Goal: Complete application form: Complete application form

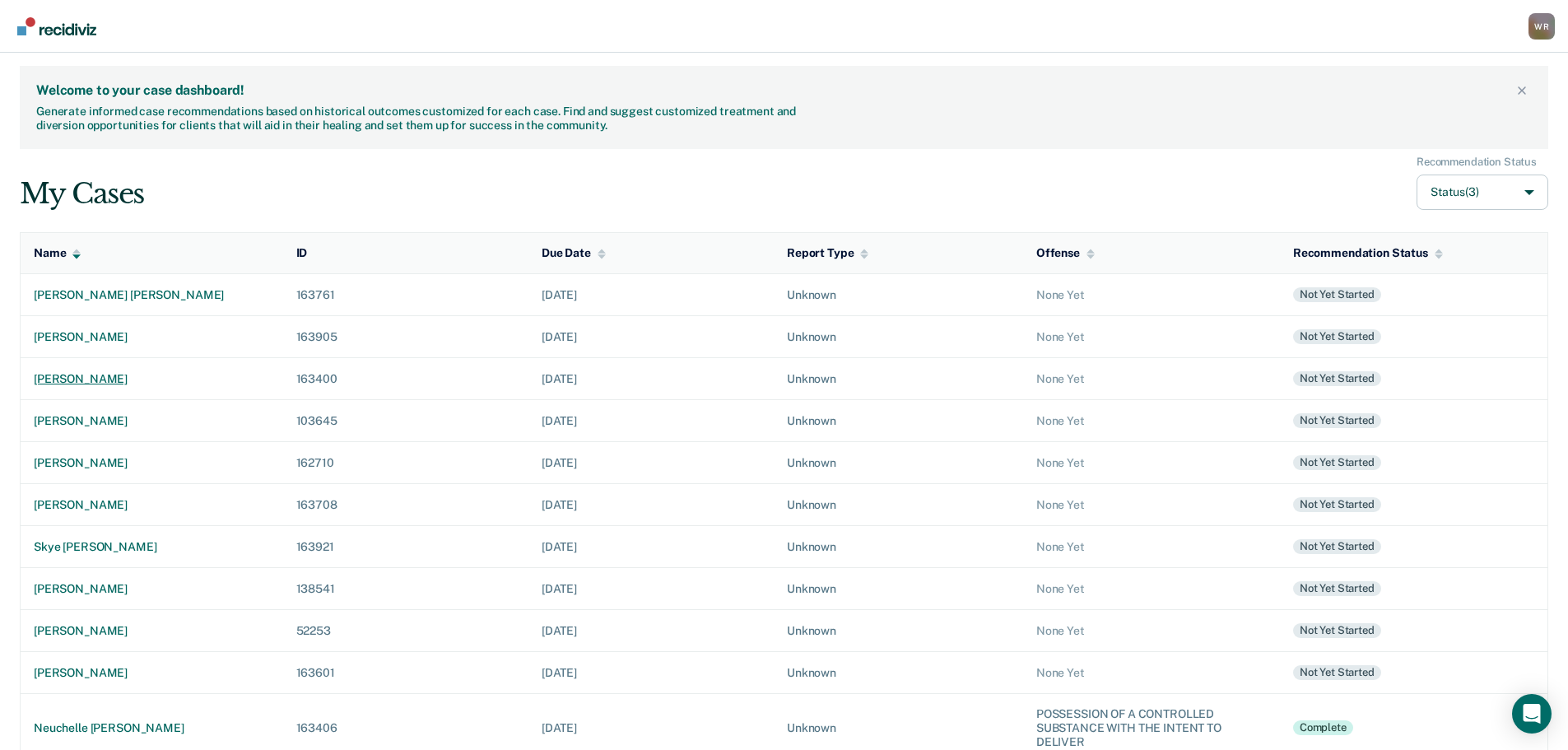
click at [110, 374] on div "[PERSON_NAME]" at bounding box center [151, 379] width 236 height 14
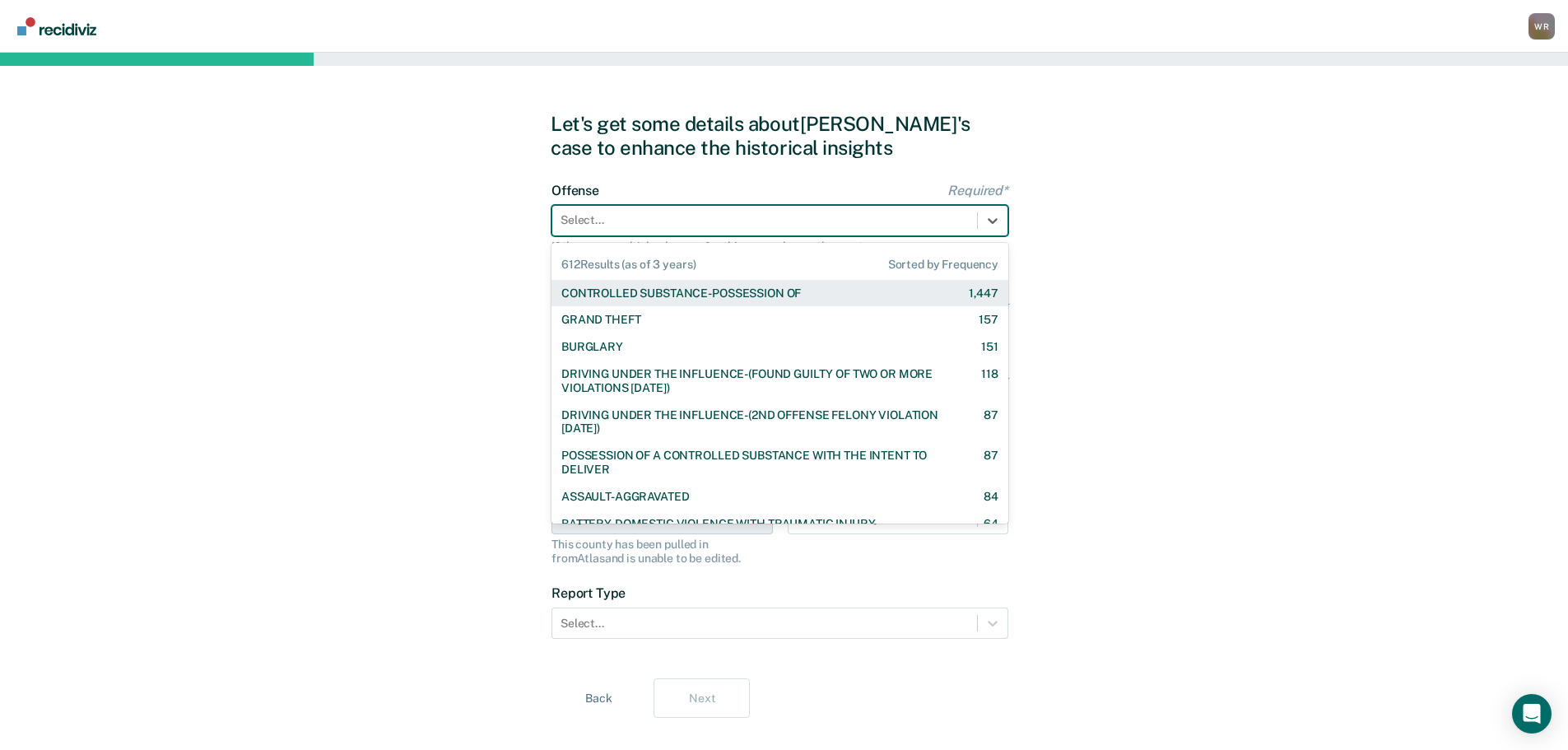
click at [627, 224] on div at bounding box center [765, 221] width 409 height 18
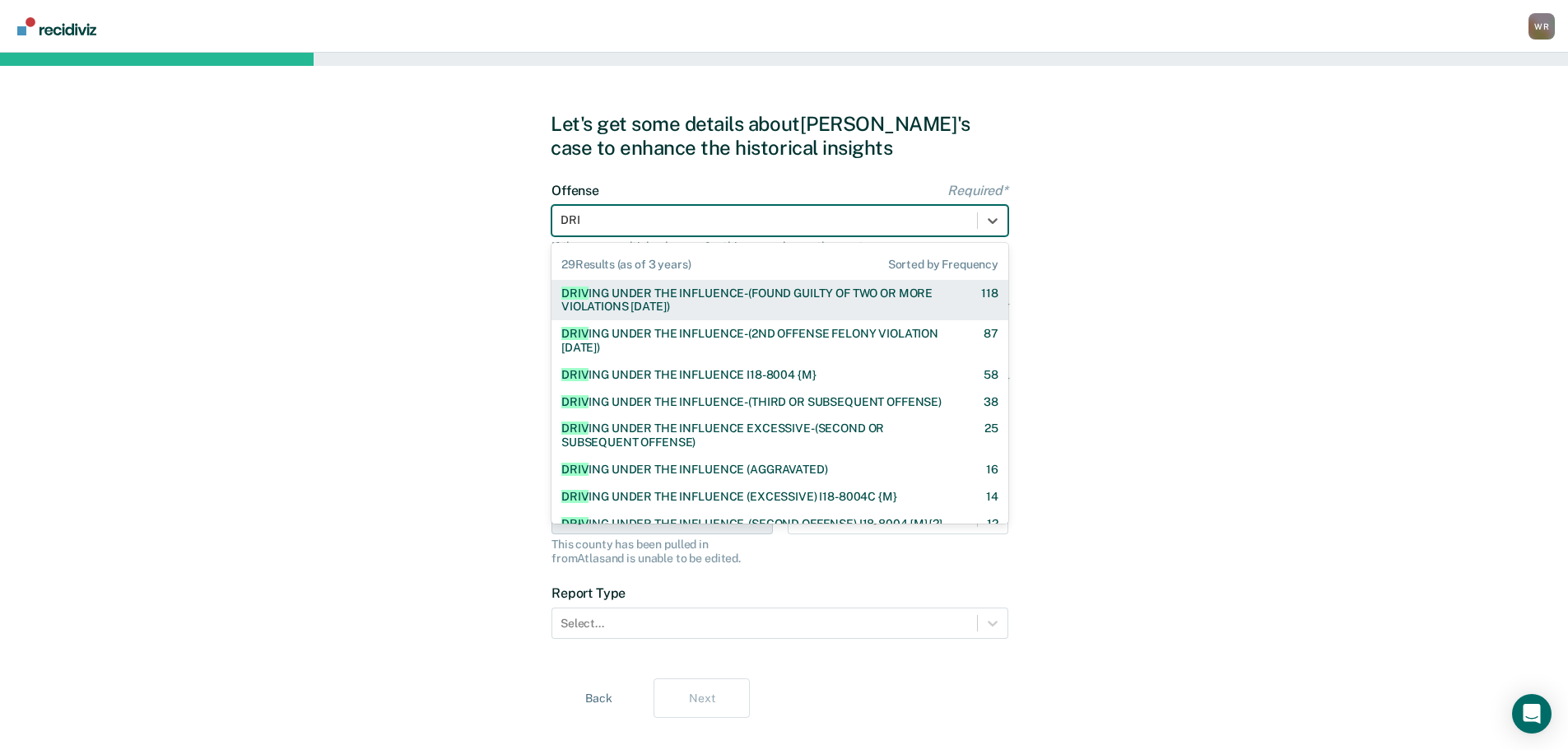
type input "DRIV"
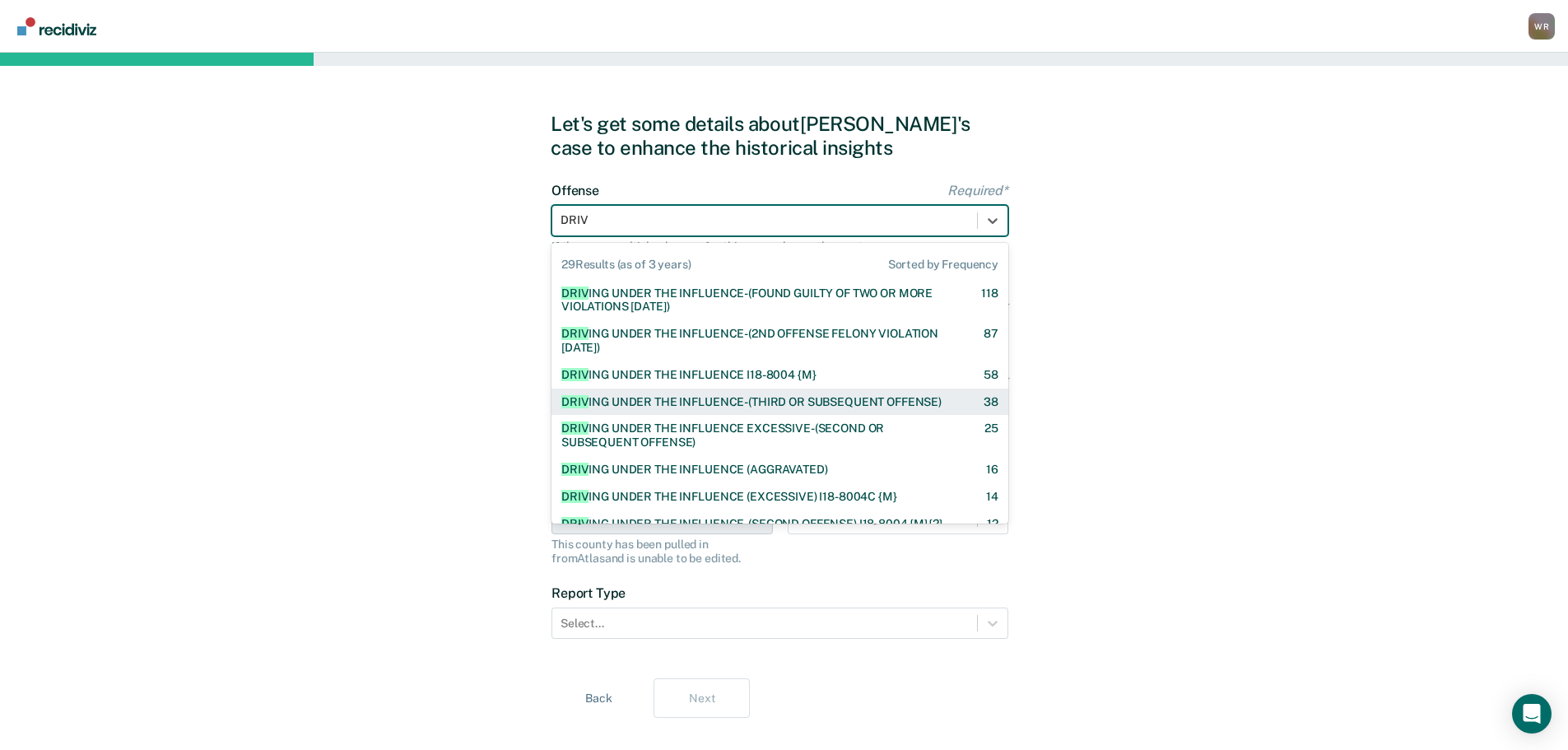
click at [713, 401] on div "DRIV ING UNDER THE INFLUENCE-(THIRD OR SUBSEQUENT OFFENSE)" at bounding box center [751, 403] width 381 height 14
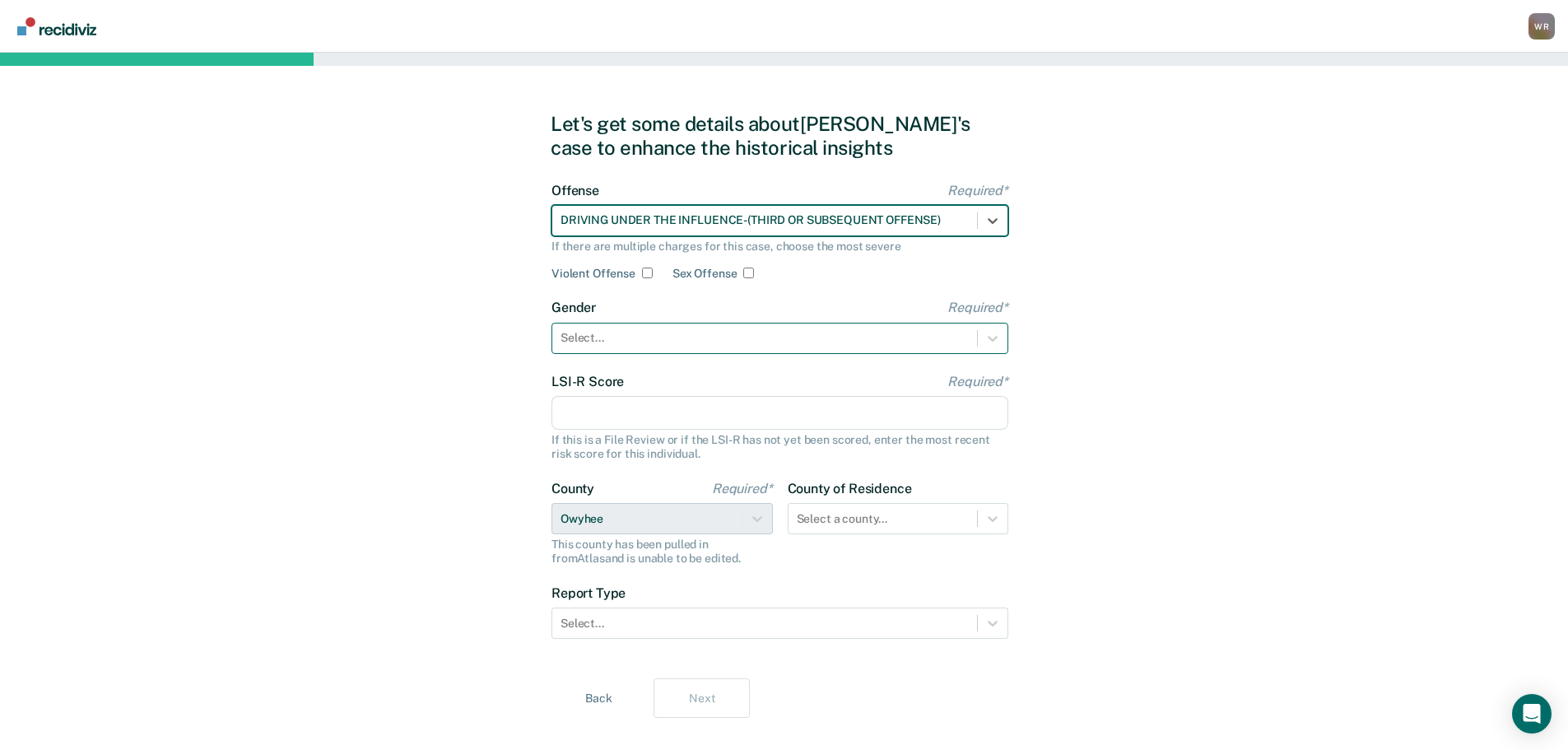
click at [664, 339] on div at bounding box center [765, 339] width 409 height 18
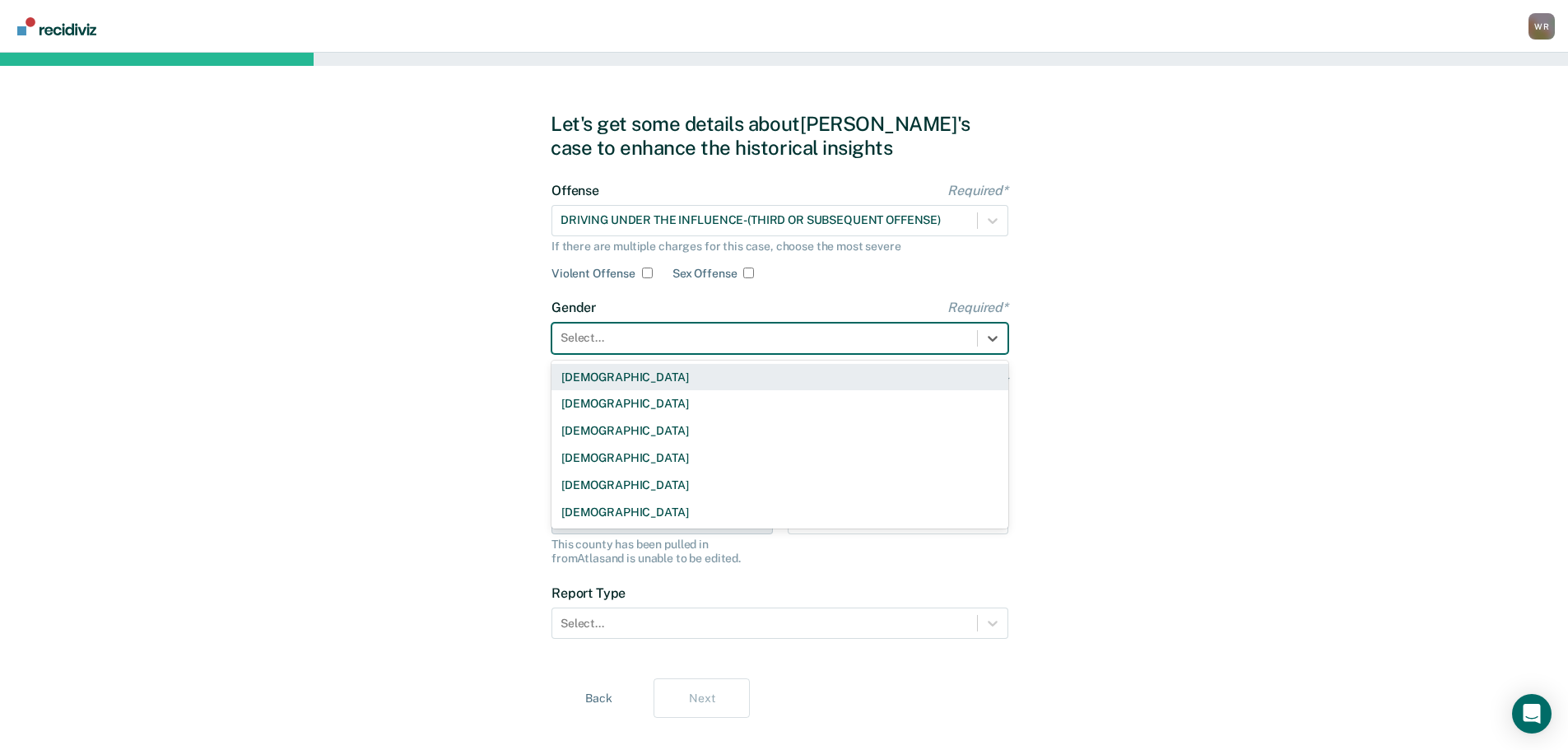
click at [642, 381] on div "[DEMOGRAPHIC_DATA]" at bounding box center [780, 377] width 457 height 27
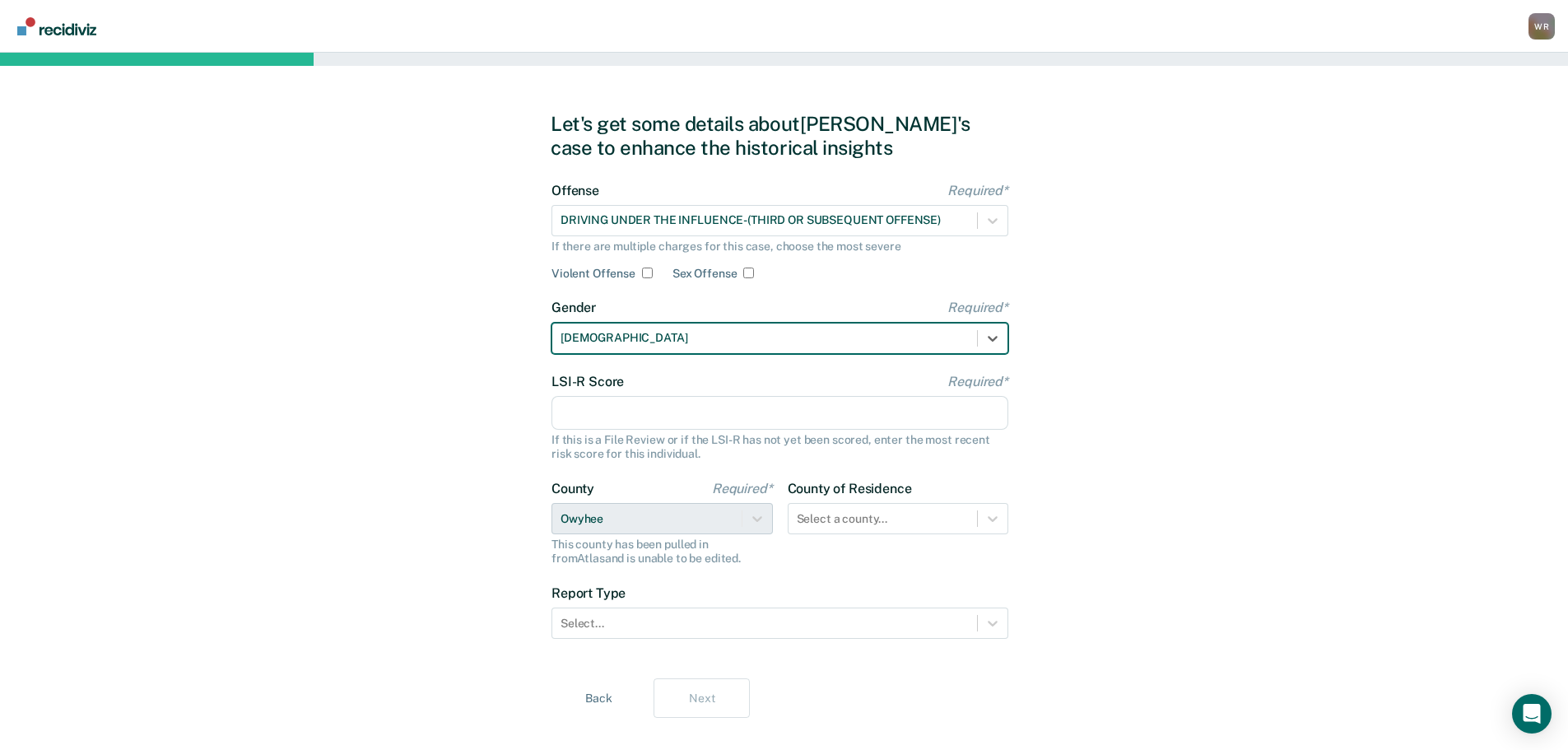
click at [651, 413] on input "LSI-R Score Required*" at bounding box center [780, 412] width 457 height 34
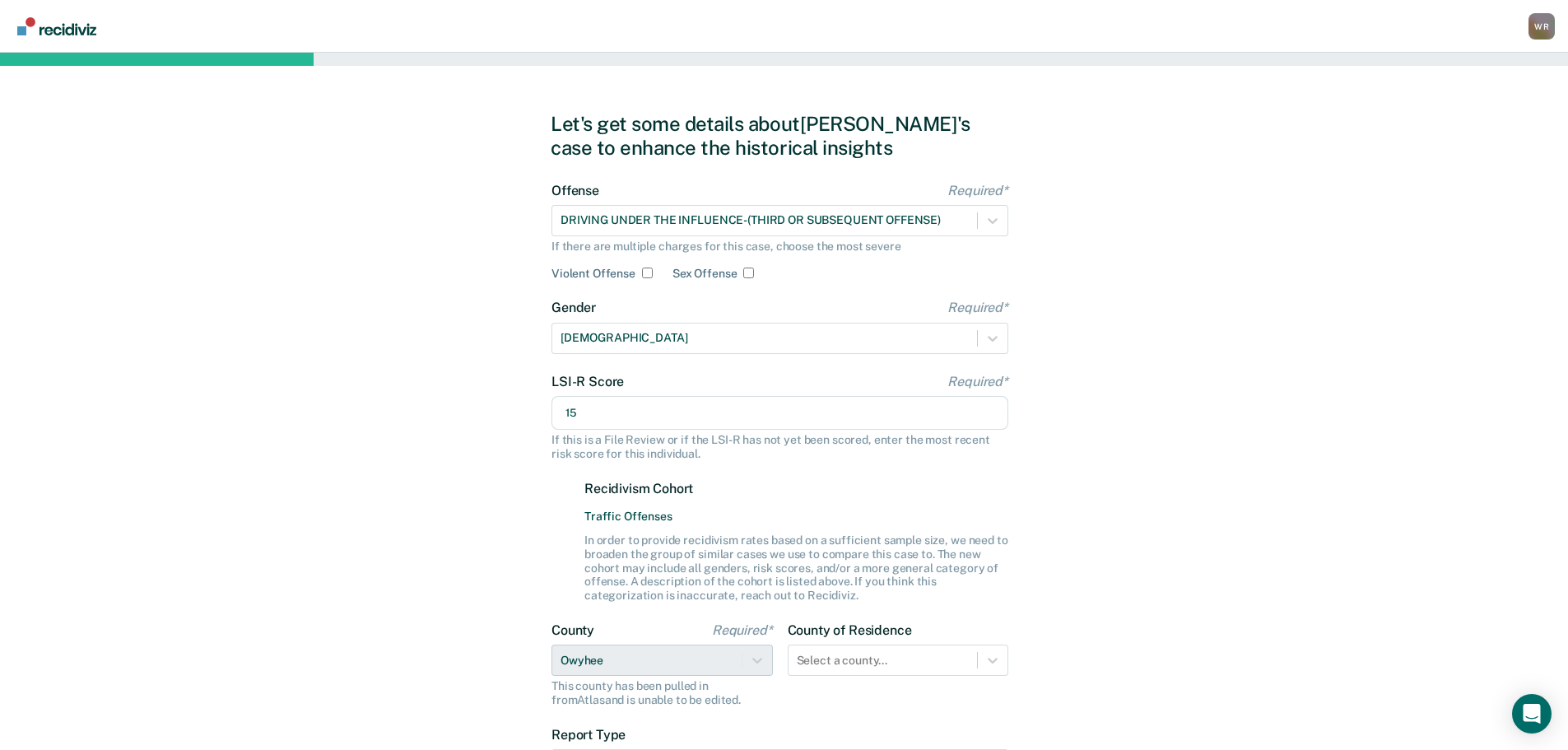
type input "15"
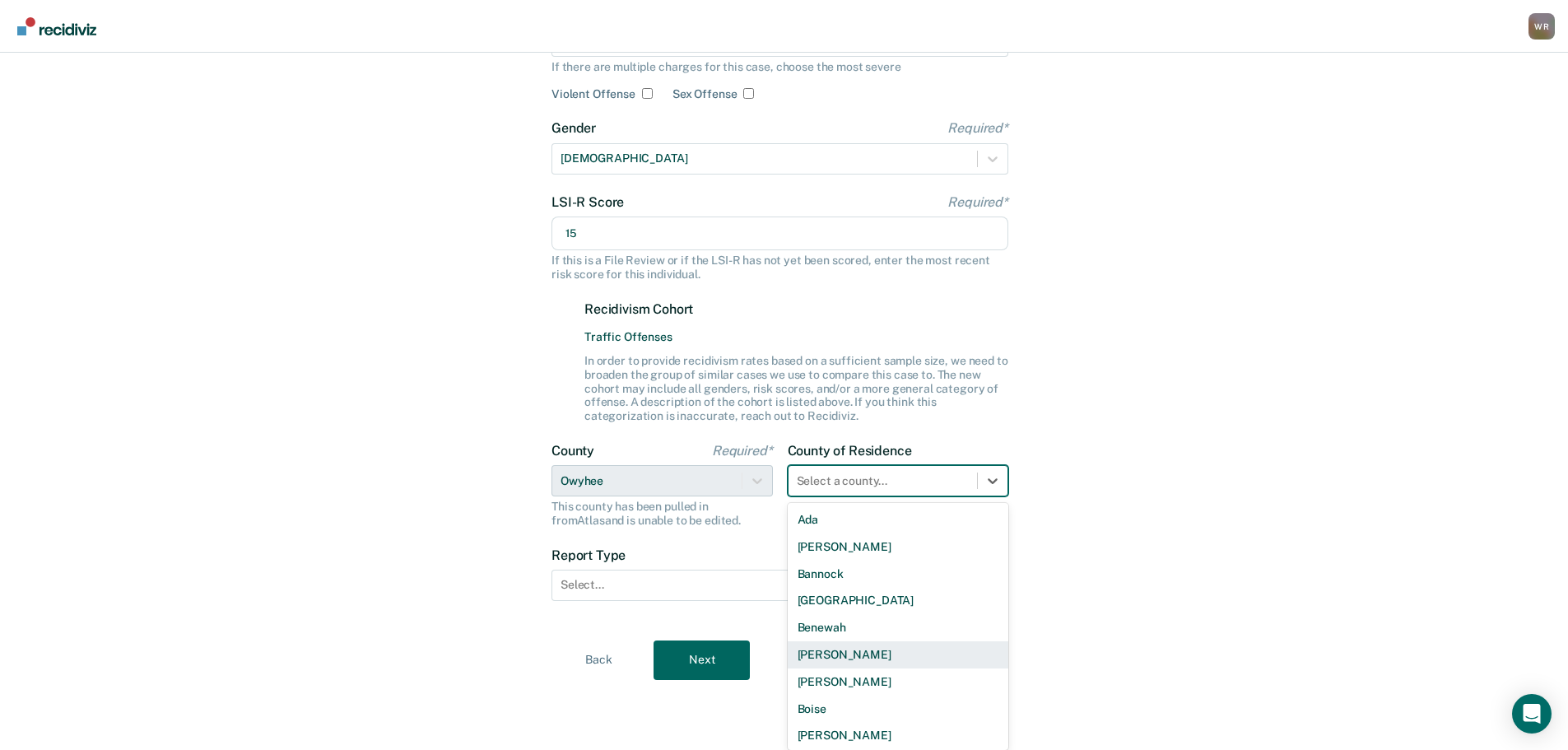
click at [975, 497] on div "44 results available. Use Up and Down to choose options, press Enter to select …" at bounding box center [898, 481] width 221 height 32
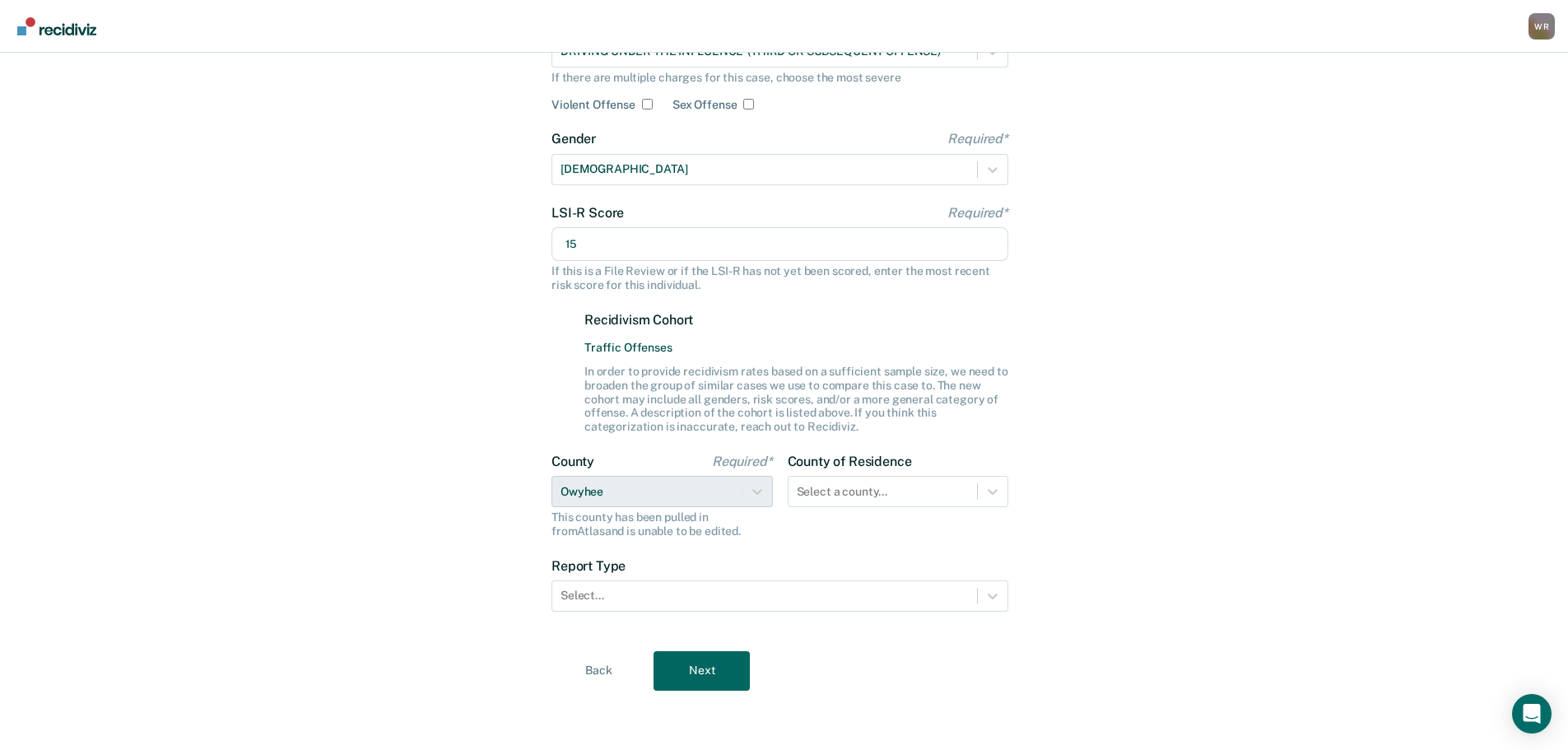
scroll to position [169, 0]
click at [1129, 569] on div "Let's get some details about [PERSON_NAME]'s case to enhance the historical ins…" at bounding box center [784, 317] width 1568 height 866
click at [609, 595] on div at bounding box center [765, 596] width 409 height 18
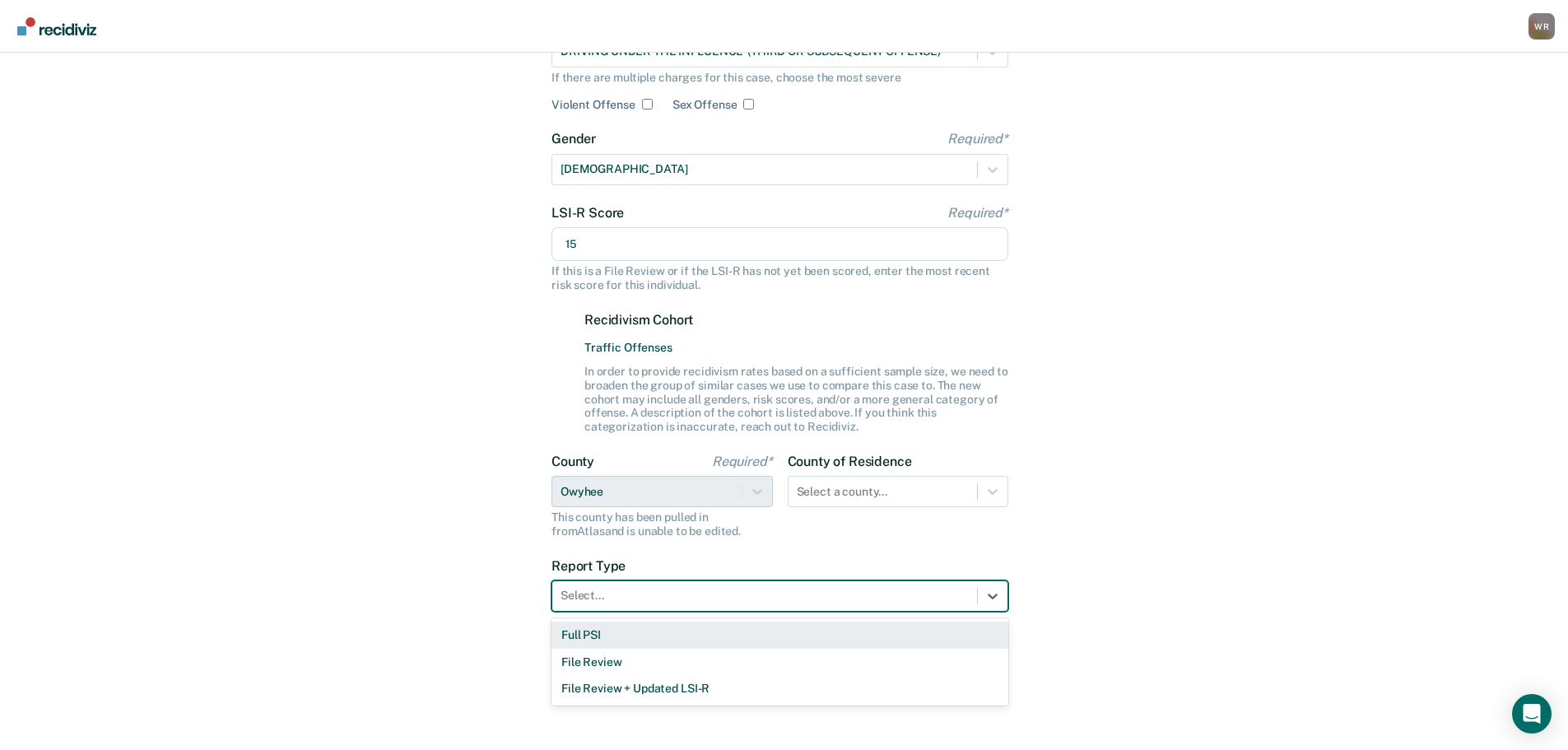
click at [610, 637] on div "Full PSI" at bounding box center [780, 635] width 457 height 27
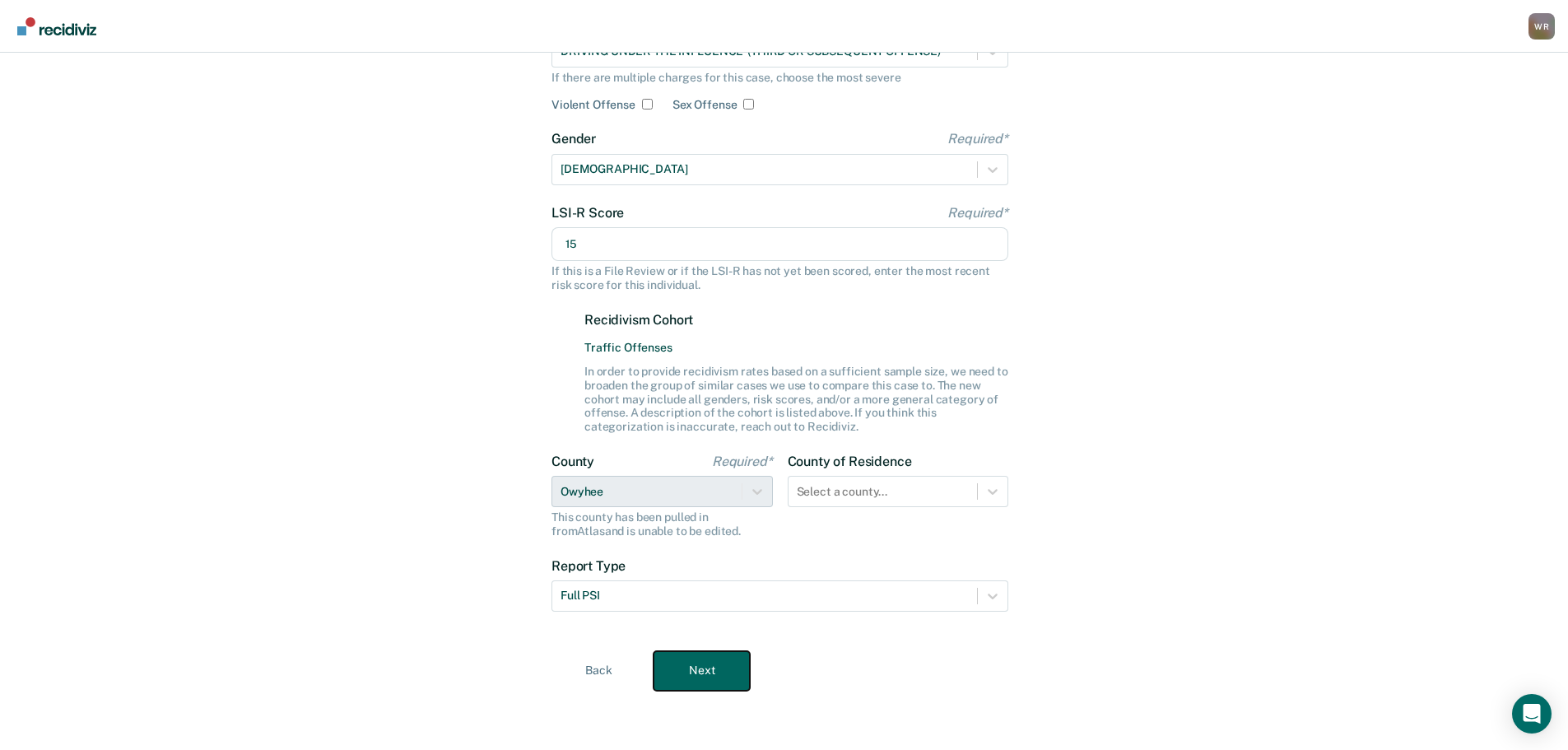
click at [722, 677] on button "Next" at bounding box center [702, 671] width 97 height 40
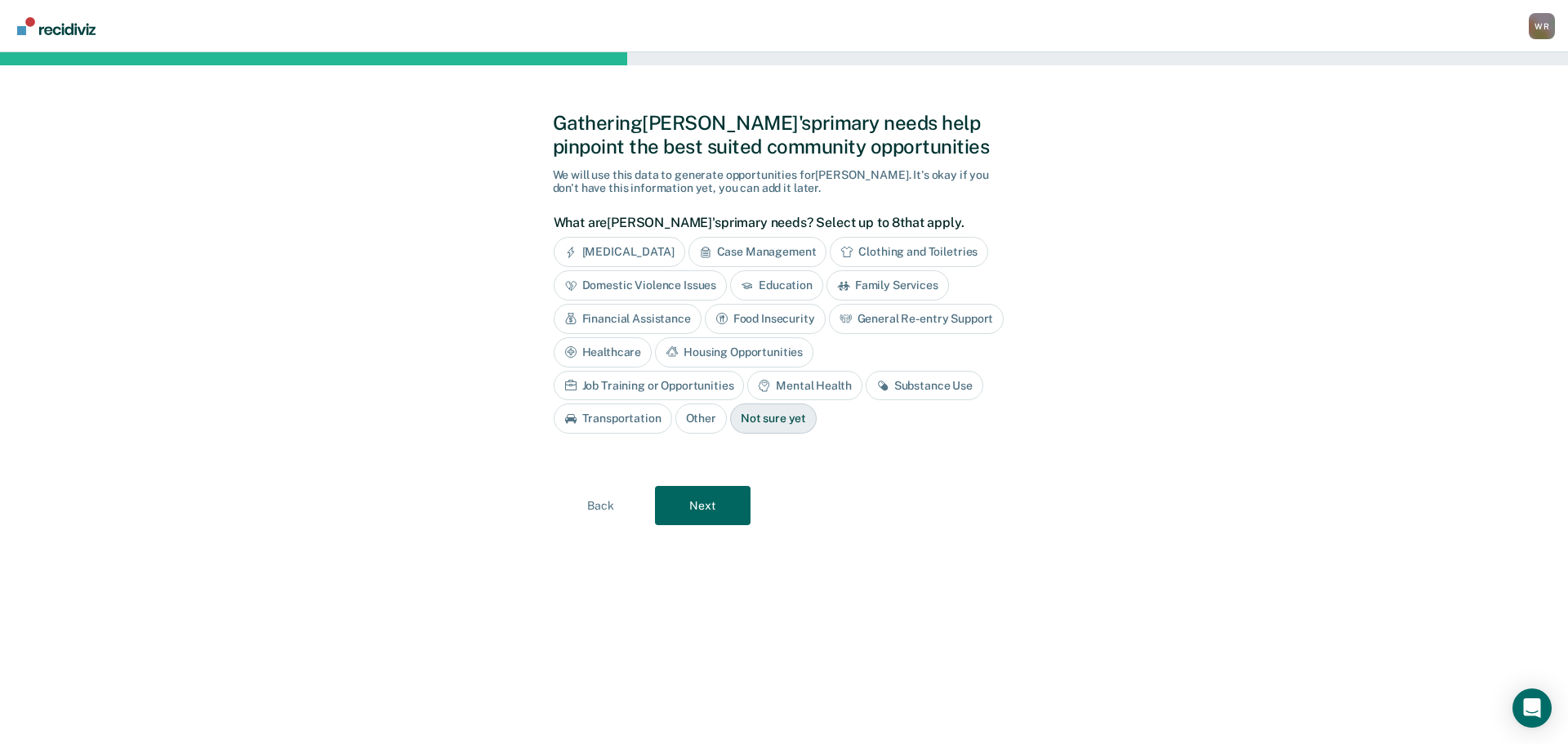
click at [866, 379] on div "Substance Use" at bounding box center [924, 386] width 118 height 31
click at [709, 504] on button "Next" at bounding box center [703, 505] width 96 height 39
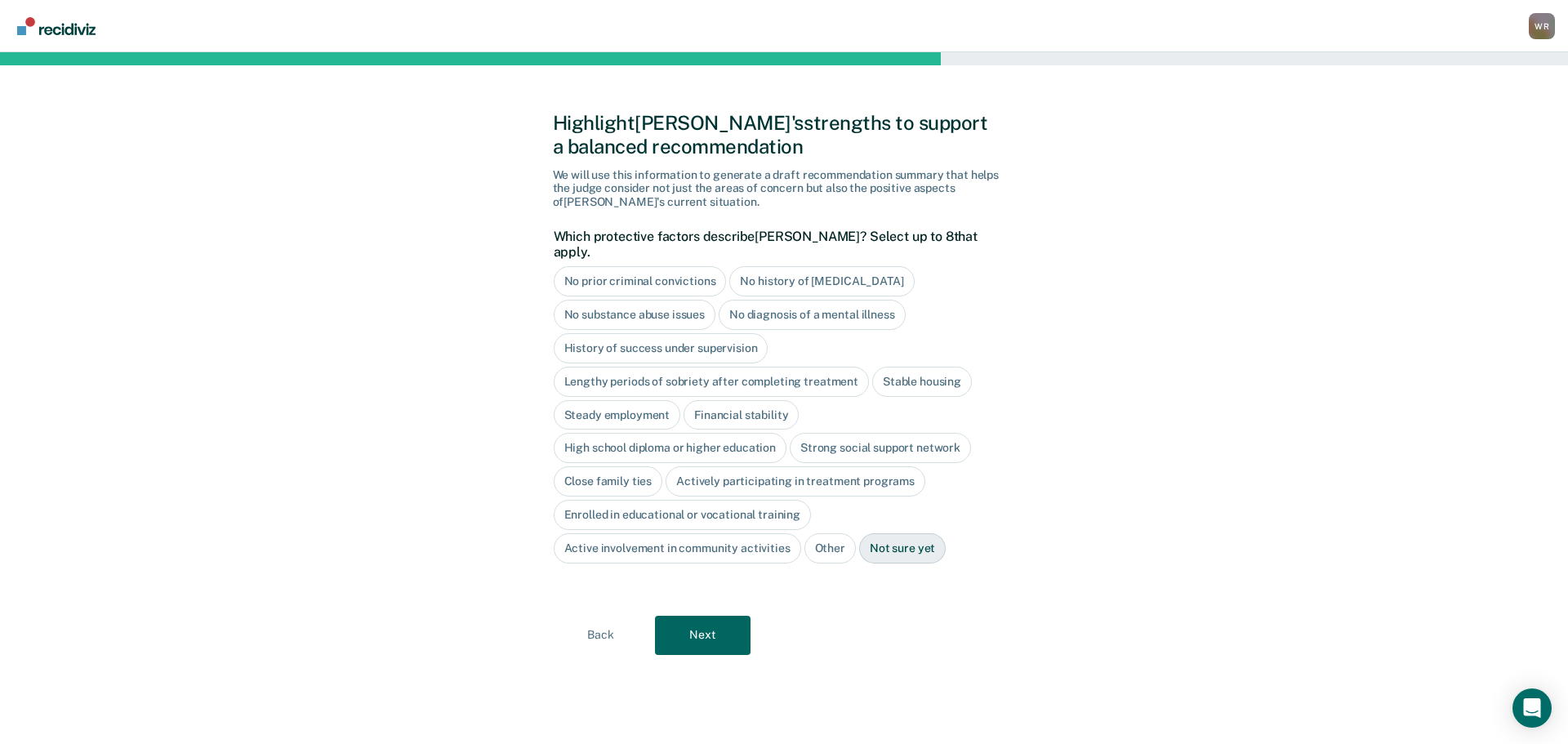
click at [780, 267] on div "No history of [MEDICAL_DATA]" at bounding box center [821, 281] width 185 height 31
click at [752, 300] on div "No diagnosis of a mental illness" at bounding box center [812, 315] width 187 height 31
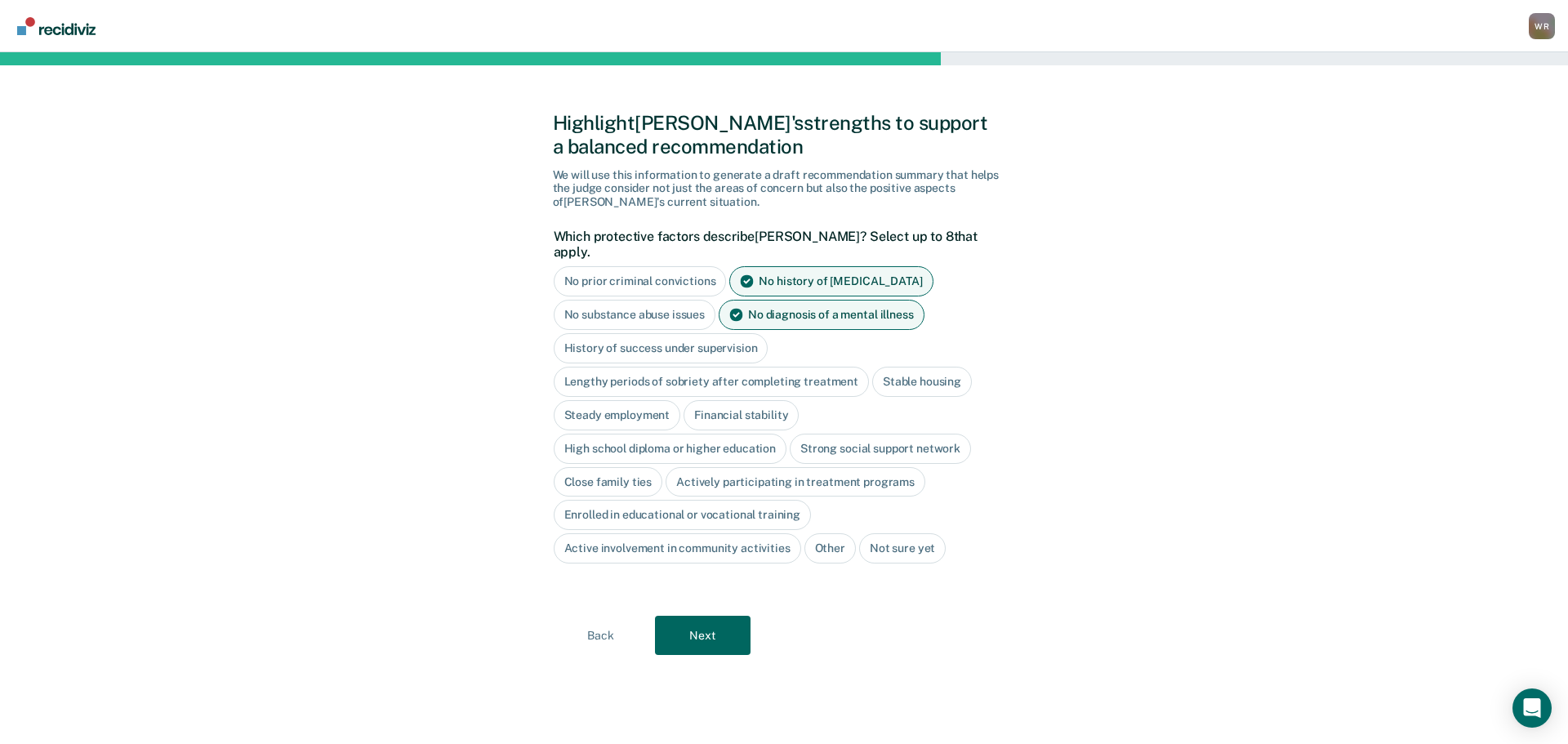
click at [640, 333] on div "History of success under supervision" at bounding box center [661, 348] width 215 height 31
click at [903, 367] on div "Stable housing" at bounding box center [922, 382] width 99 height 31
click at [728, 400] on div "Financial stability" at bounding box center [741, 415] width 115 height 31
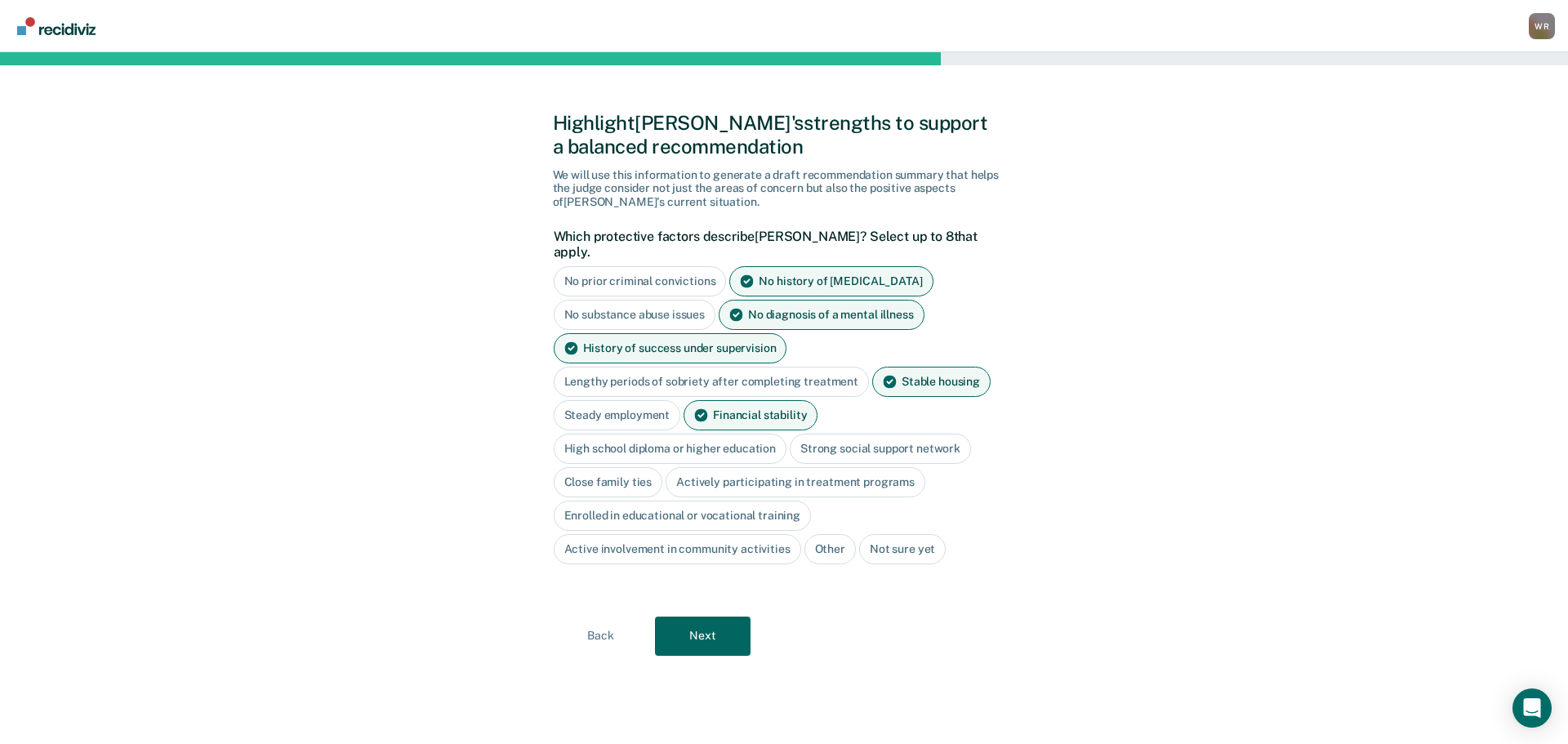
click at [616, 400] on div "Steady employment" at bounding box center [617, 415] width 127 height 31
click at [686, 436] on div "High school diploma or higher education" at bounding box center [671, 448] width 234 height 31
click at [888, 434] on div "Strong social support network" at bounding box center [899, 448] width 181 height 31
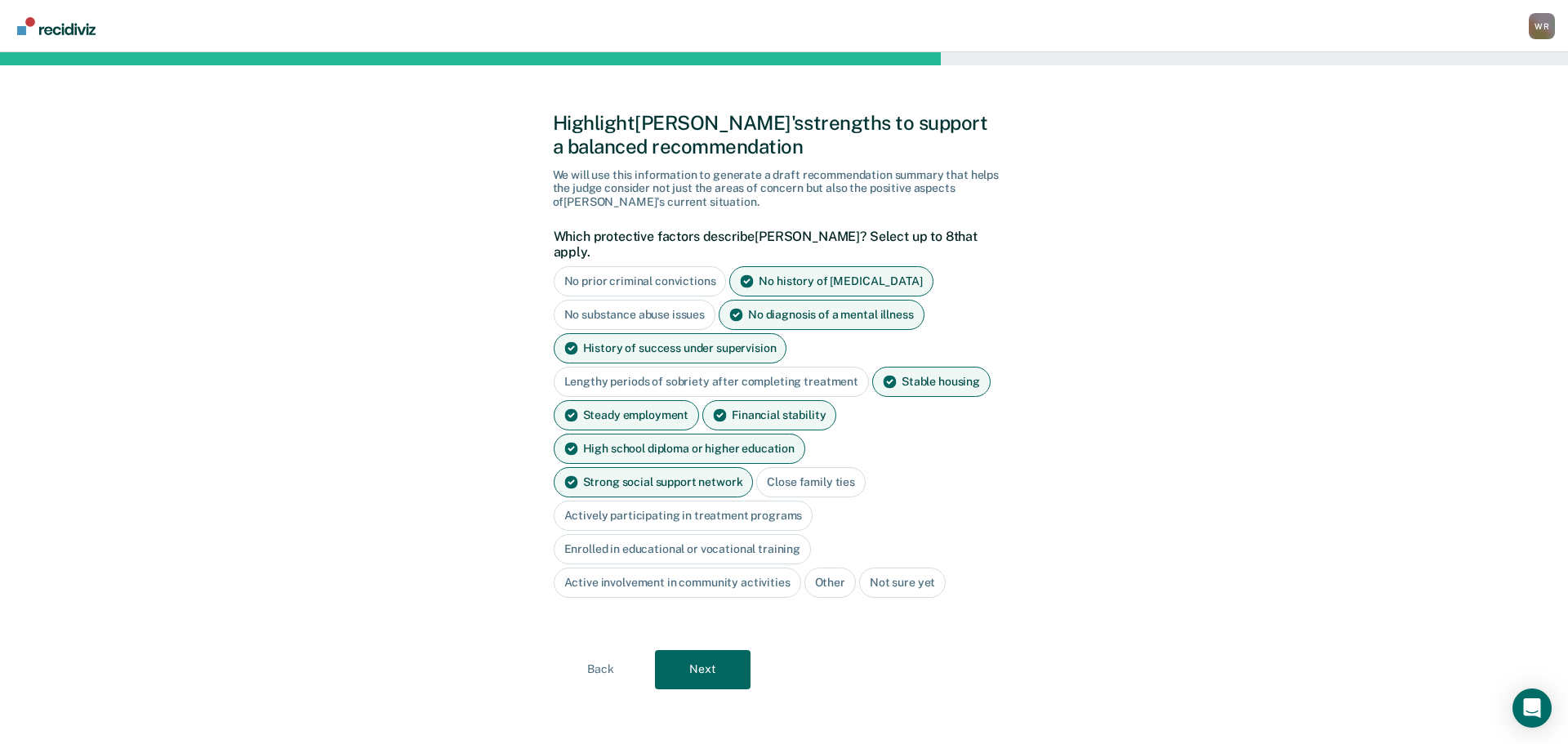
click at [756, 468] on div "Close family ties" at bounding box center [810, 482] width 109 height 31
click at [756, 474] on div "Close family ties" at bounding box center [810, 482] width 109 height 31
click at [756, 469] on div "Close family ties" at bounding box center [810, 482] width 109 height 31
click at [702, 650] on button "Next" at bounding box center [703, 669] width 96 height 39
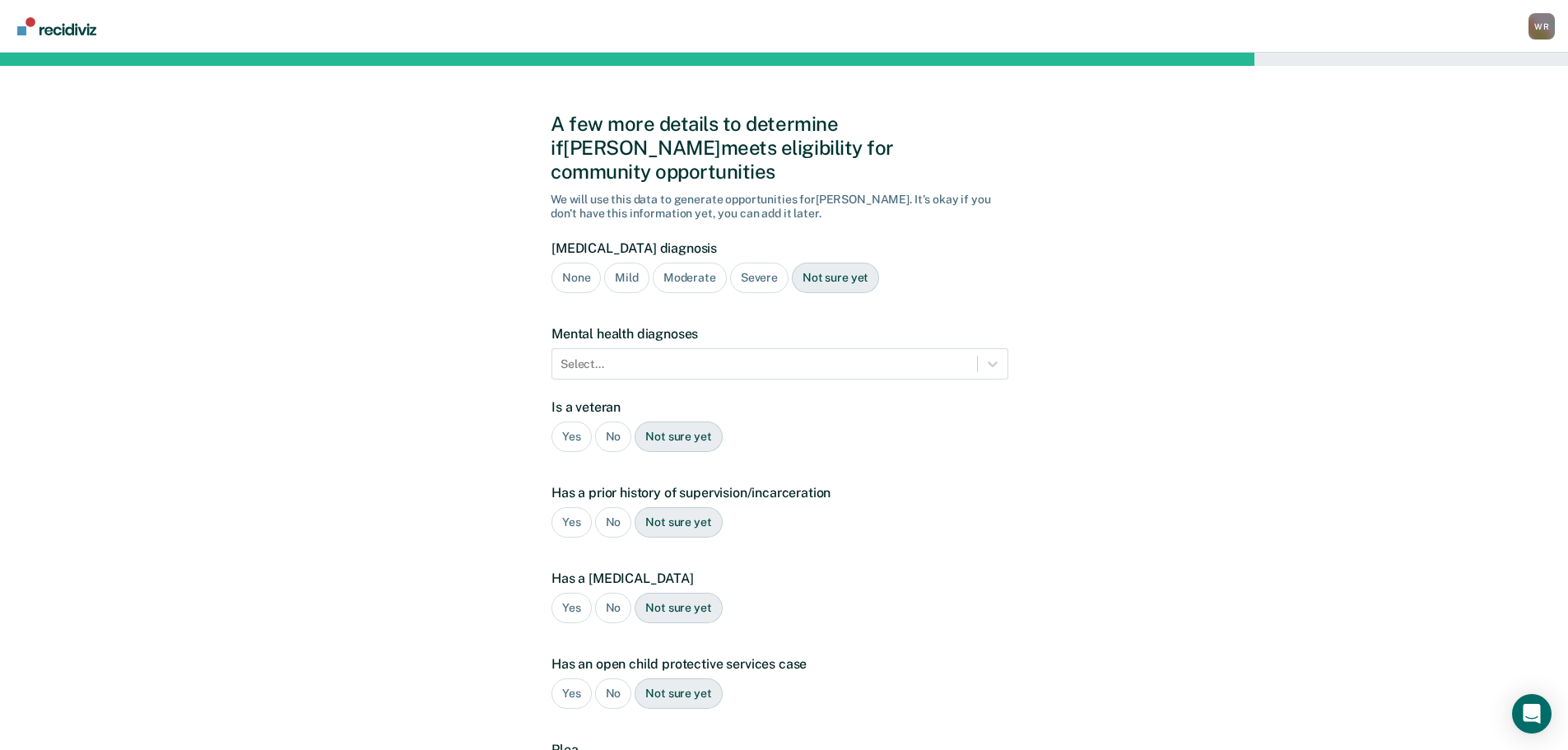
click at [699, 263] on div "Moderate" at bounding box center [690, 278] width 74 height 31
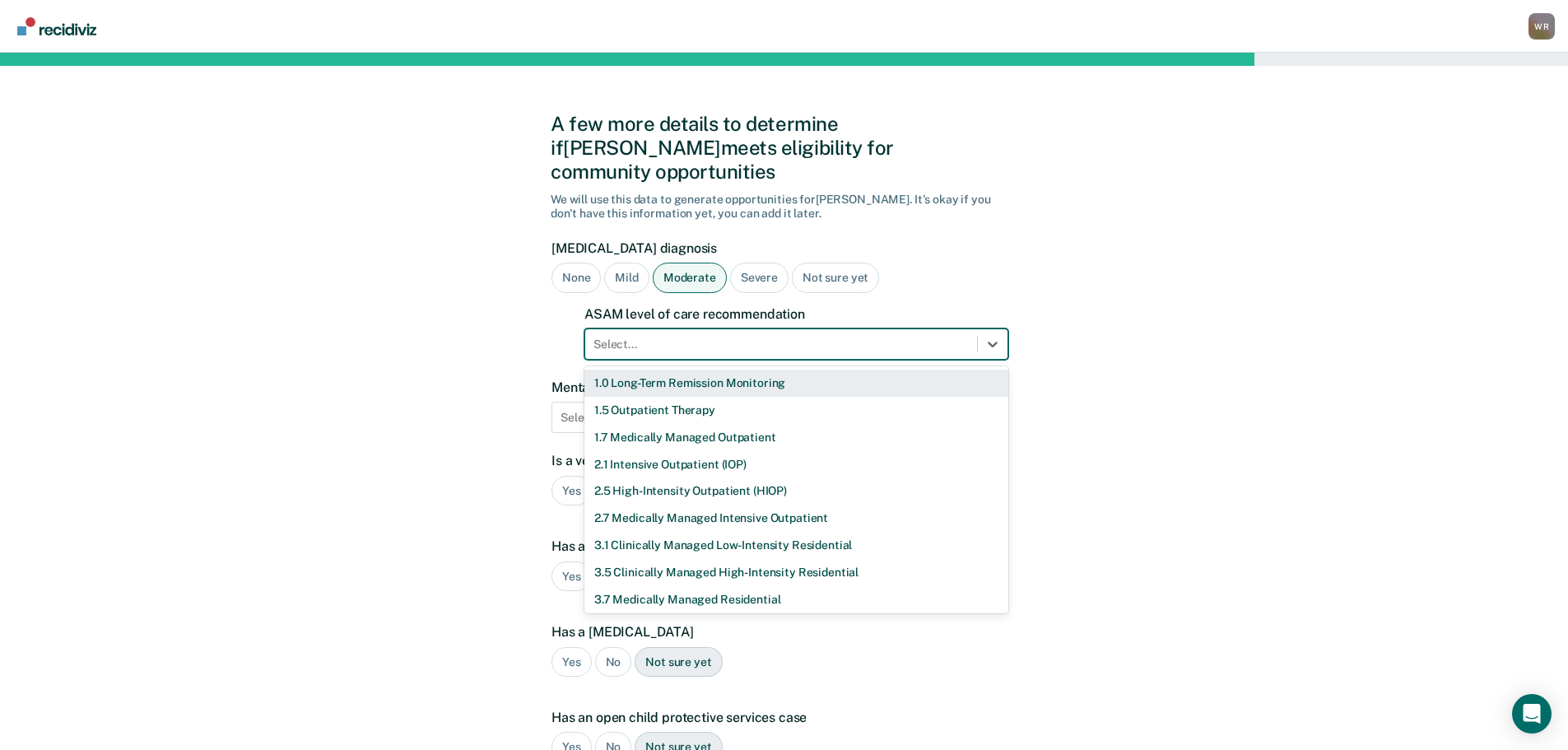
click at [677, 336] on div at bounding box center [780, 345] width 375 height 18
click at [651, 370] on div "1.0 Long-Term Remission Monitoring" at bounding box center [796, 383] width 424 height 27
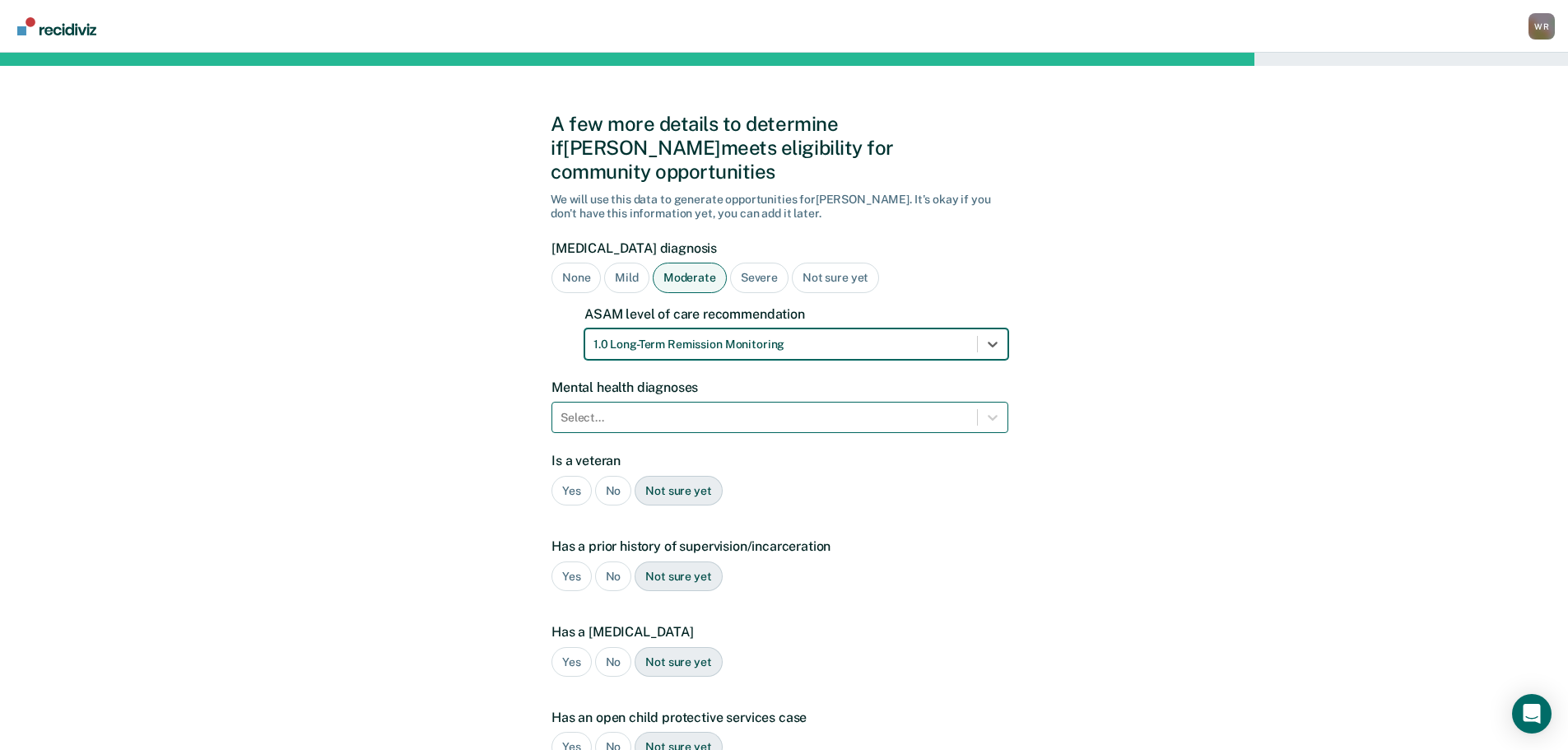
click at [629, 406] on div "Select..." at bounding box center [764, 418] width 425 height 24
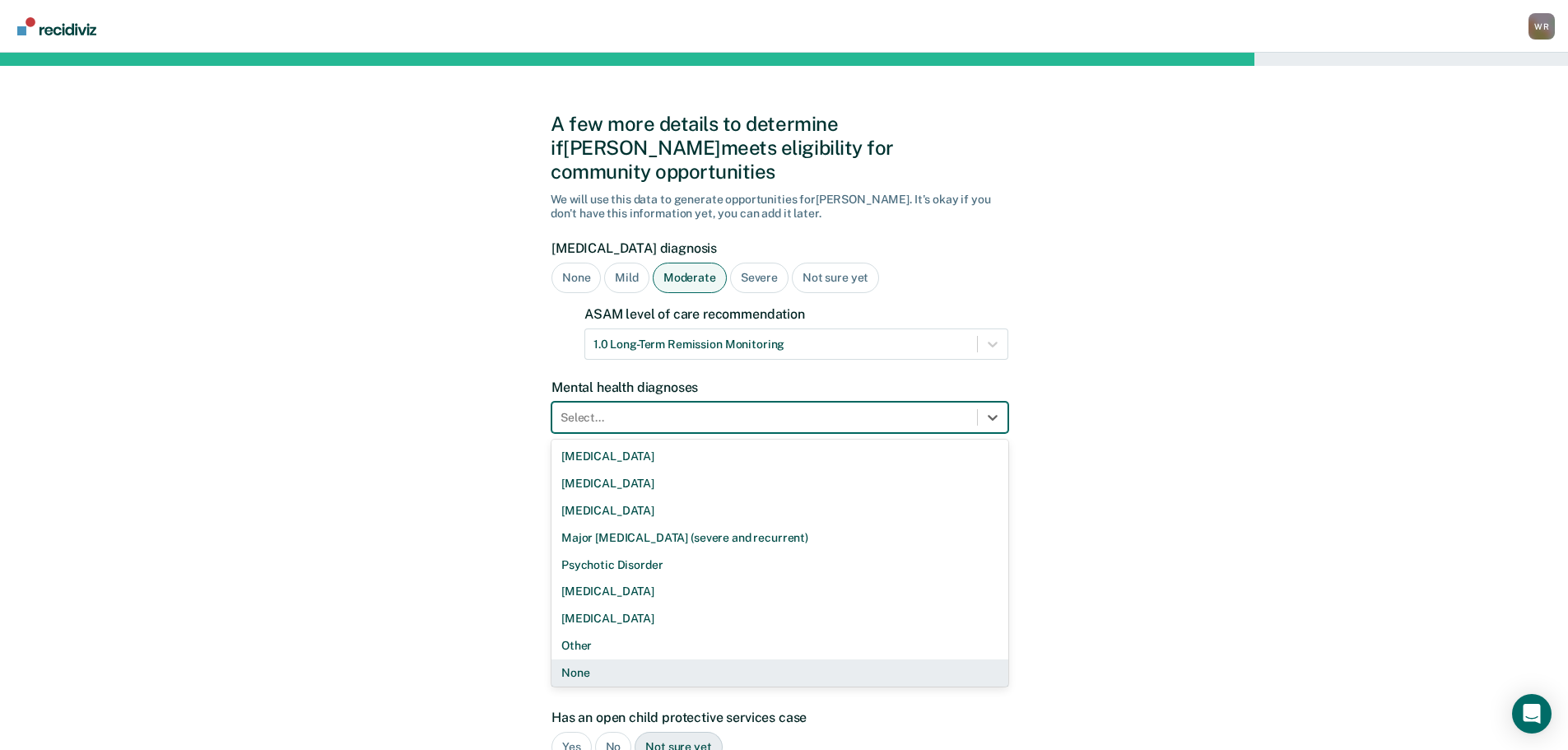
click at [589, 659] on div "None" at bounding box center [780, 673] width 457 height 27
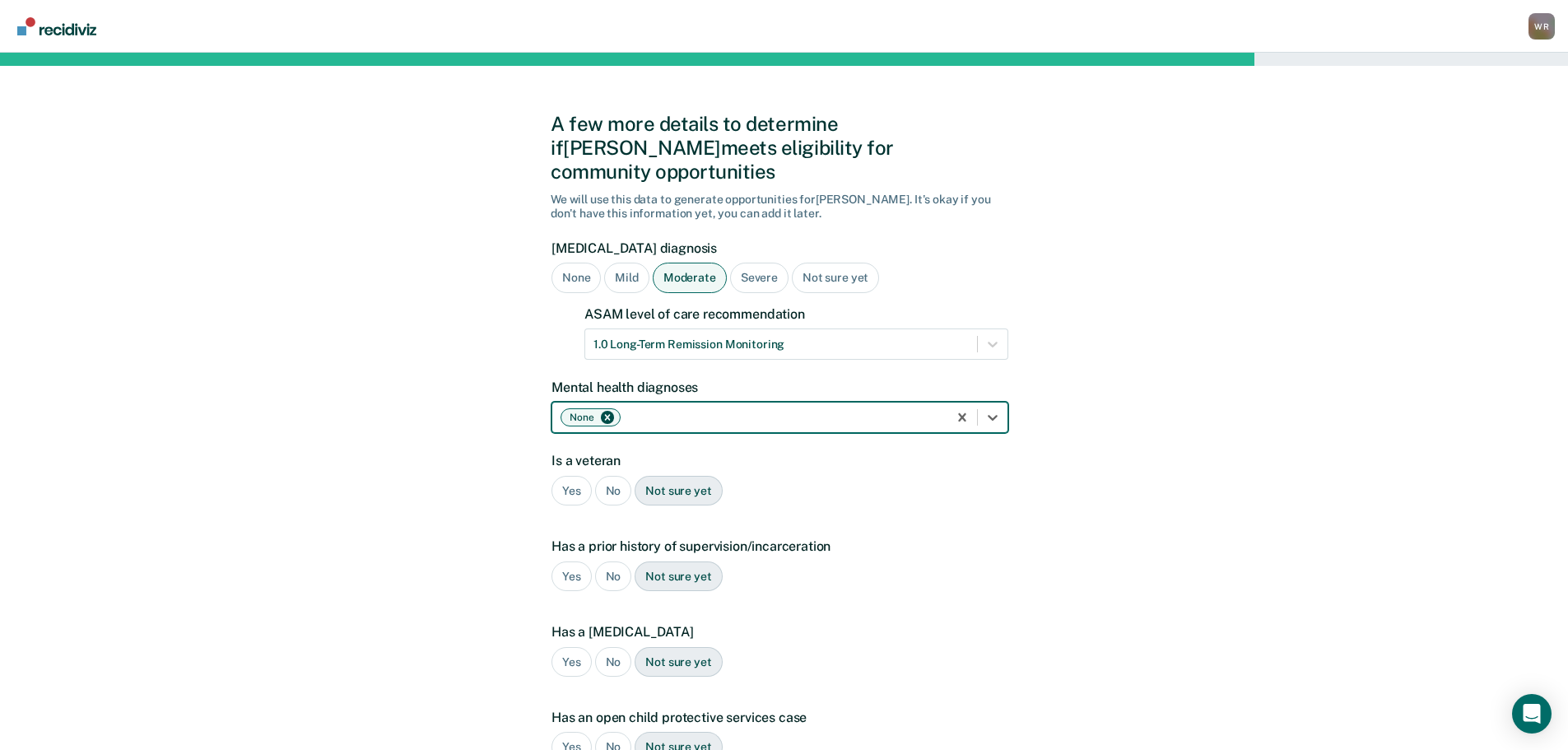
click at [606, 476] on div "No" at bounding box center [613, 491] width 37 height 31
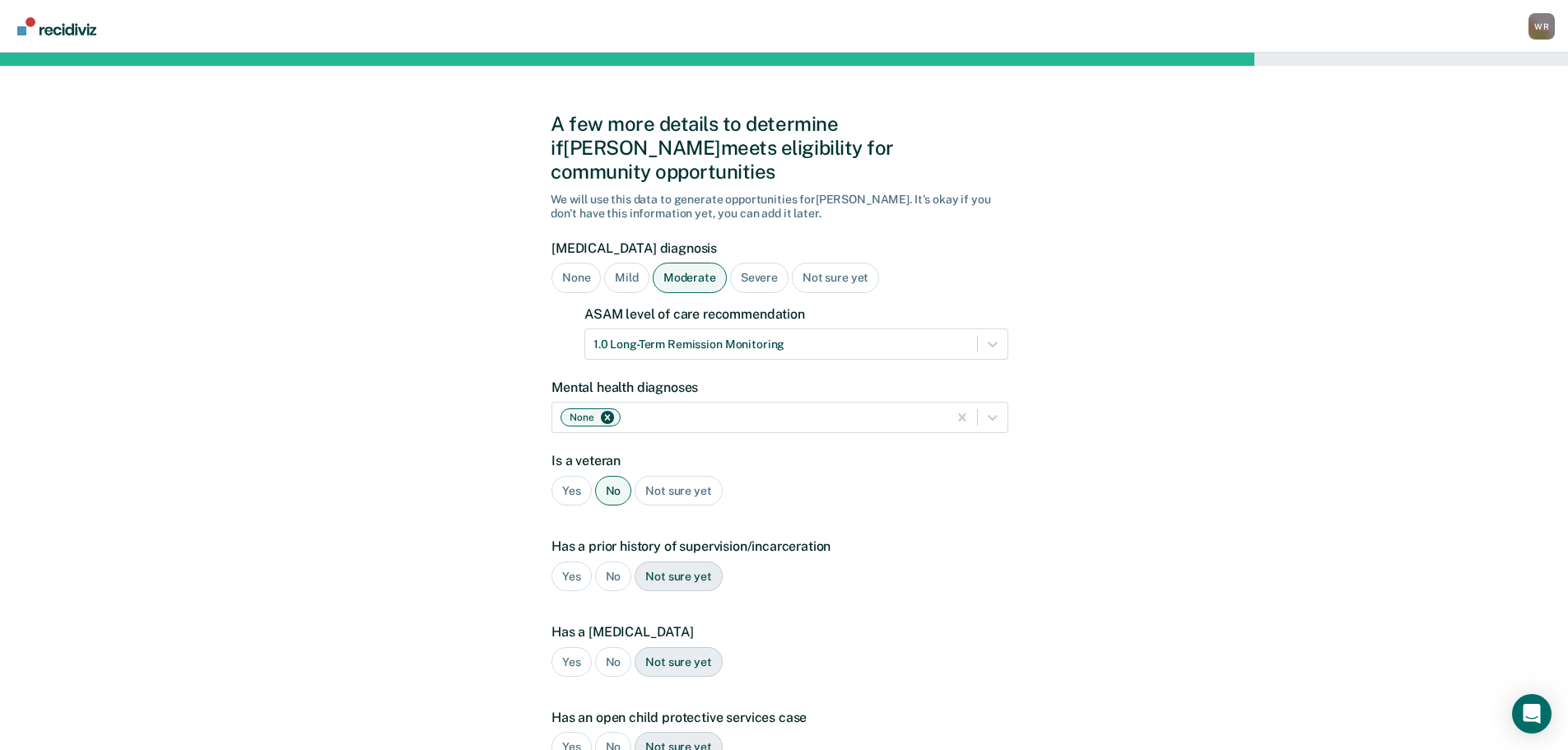
click at [578, 562] on div "Yes" at bounding box center [571, 577] width 40 height 31
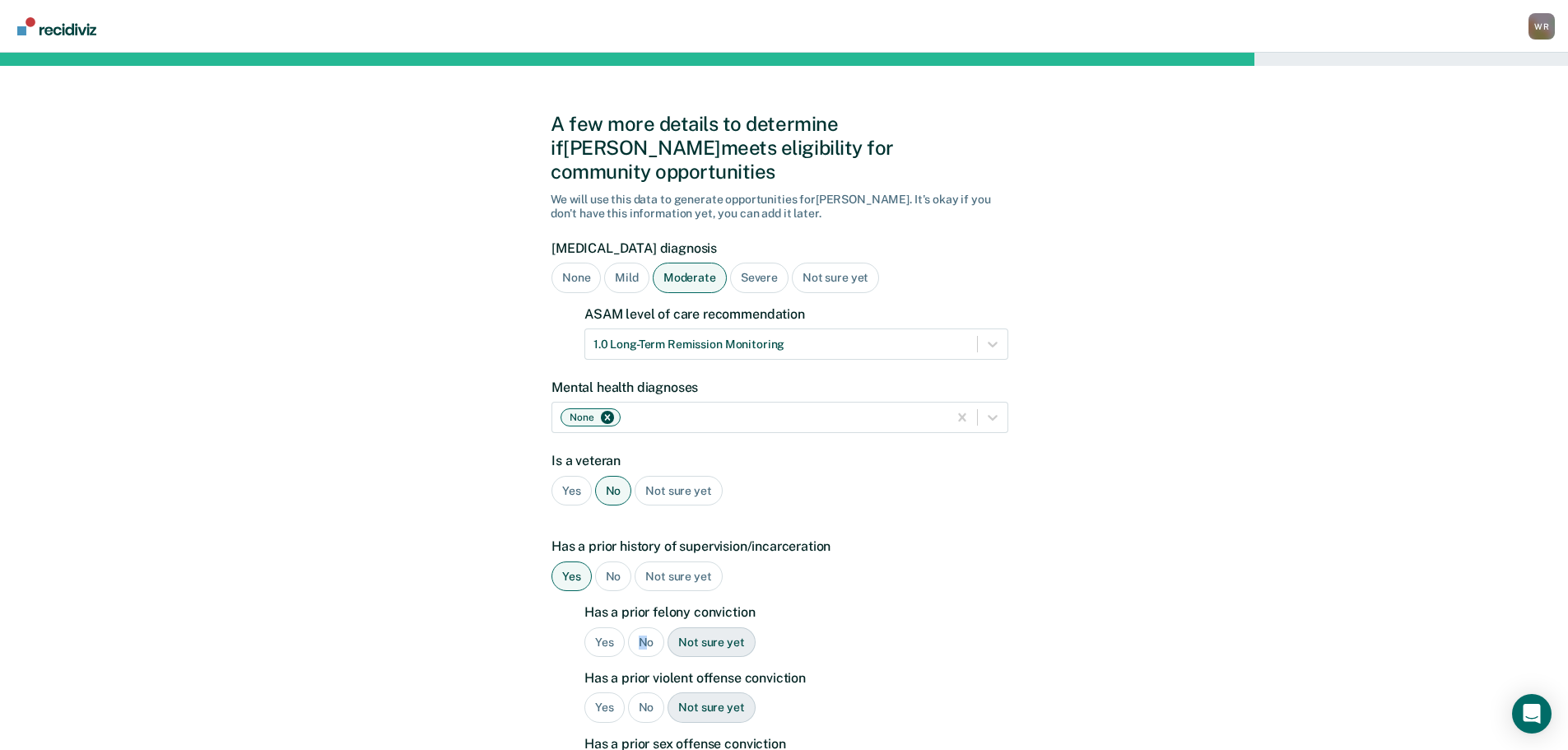
click at [642, 628] on div "No" at bounding box center [647, 643] width 37 height 31
click at [642, 693] on div "No" at bounding box center [647, 708] width 37 height 31
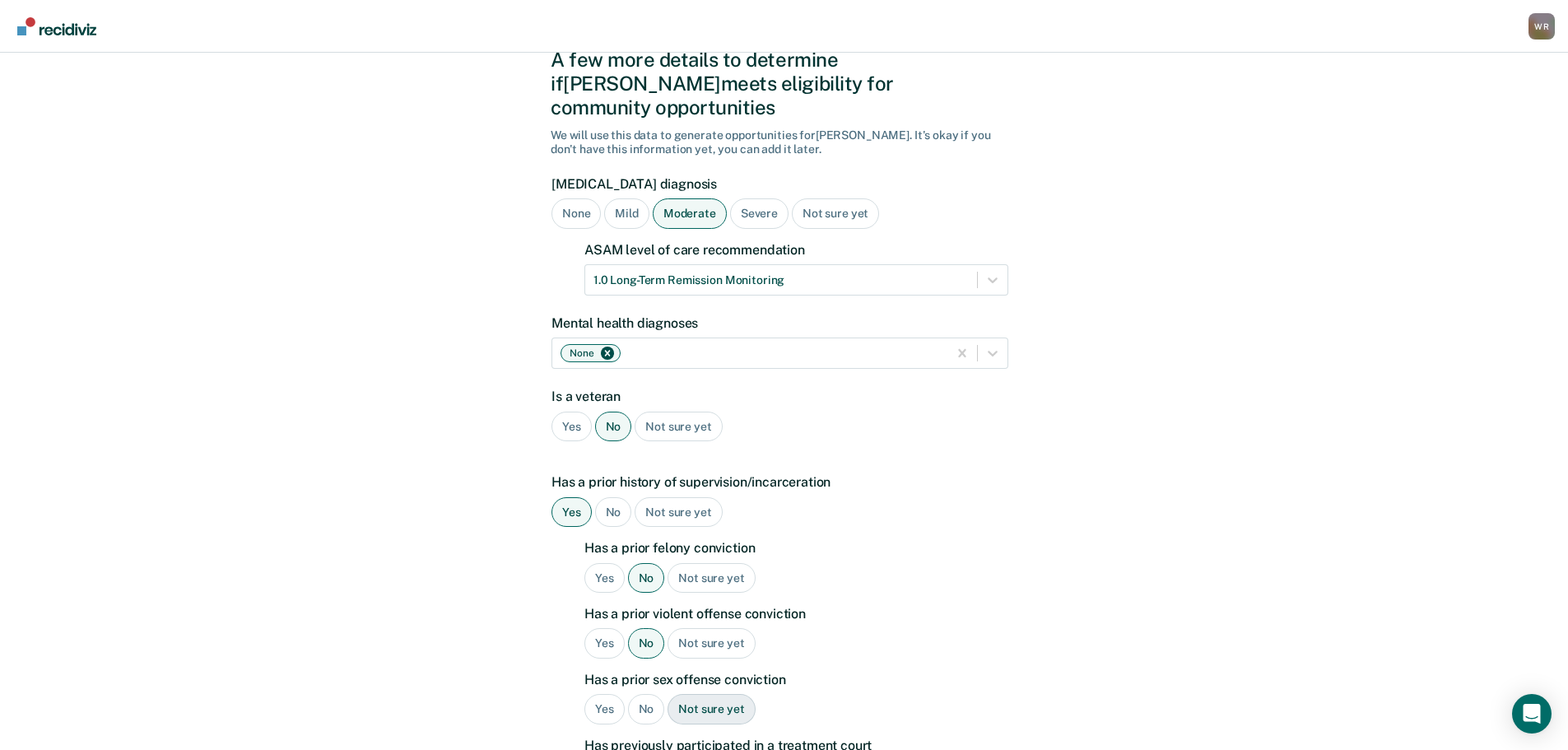
scroll to position [164, 0]
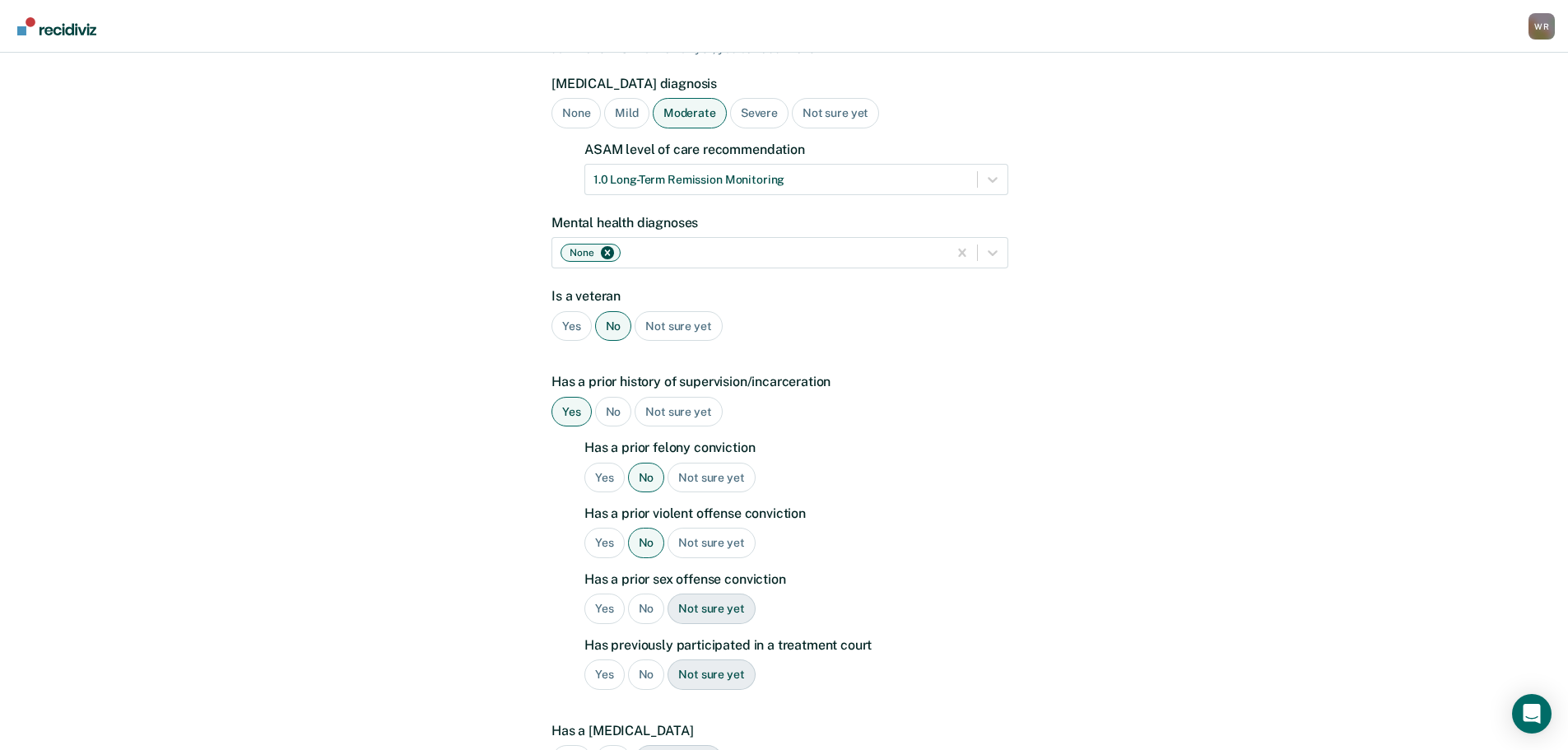
click at [646, 593] on div "No" at bounding box center [647, 608] width 37 height 31
click at [644, 659] on div "No" at bounding box center [647, 674] width 37 height 31
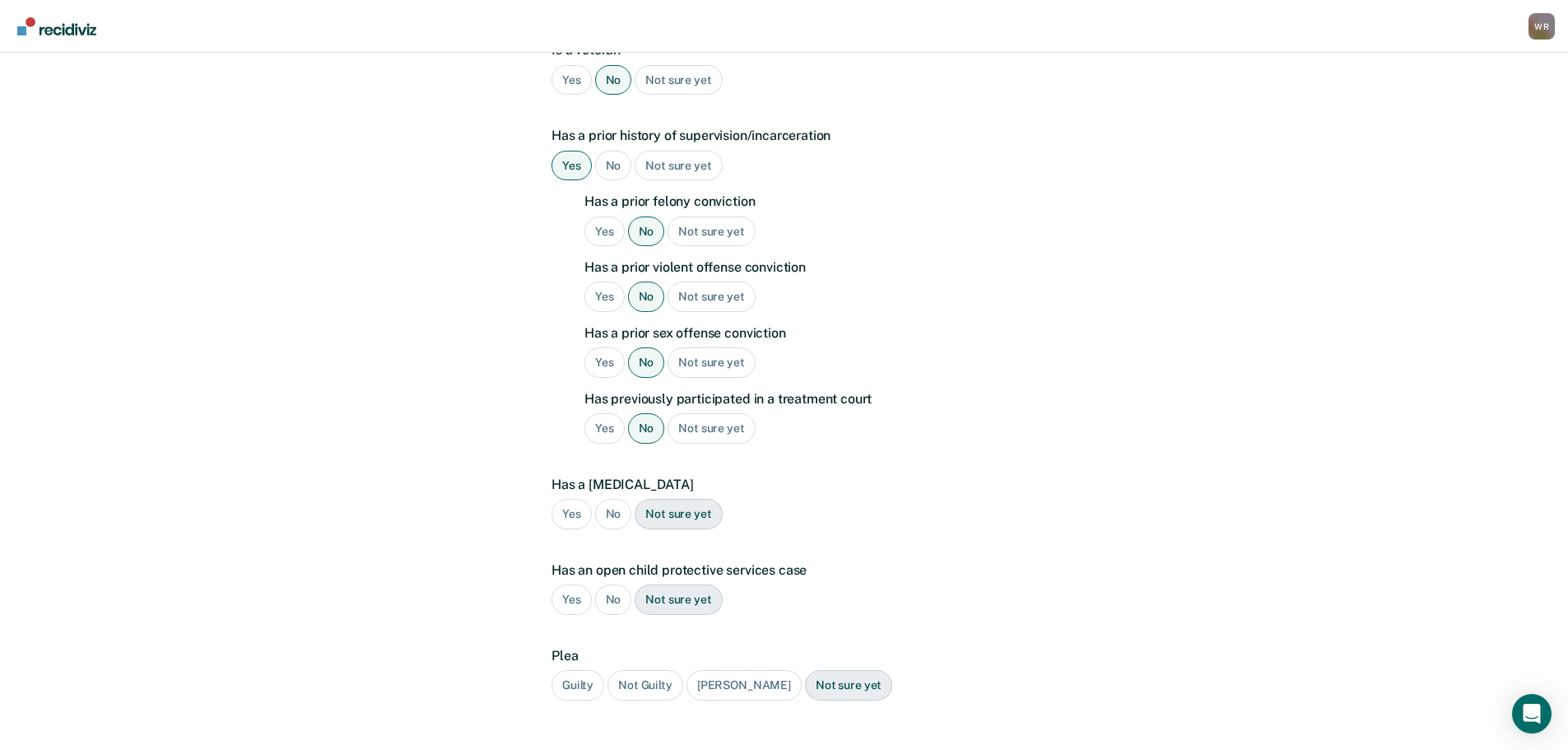
scroll to position [411, 0]
click at [612, 499] on div "No" at bounding box center [613, 513] width 37 height 31
click at [613, 584] on div "No" at bounding box center [613, 599] width 37 height 31
drag, startPoint x: 586, startPoint y: 661, endPoint x: 598, endPoint y: 654, distance: 13.9
click at [586, 669] on div "Guilty" at bounding box center [577, 684] width 53 height 31
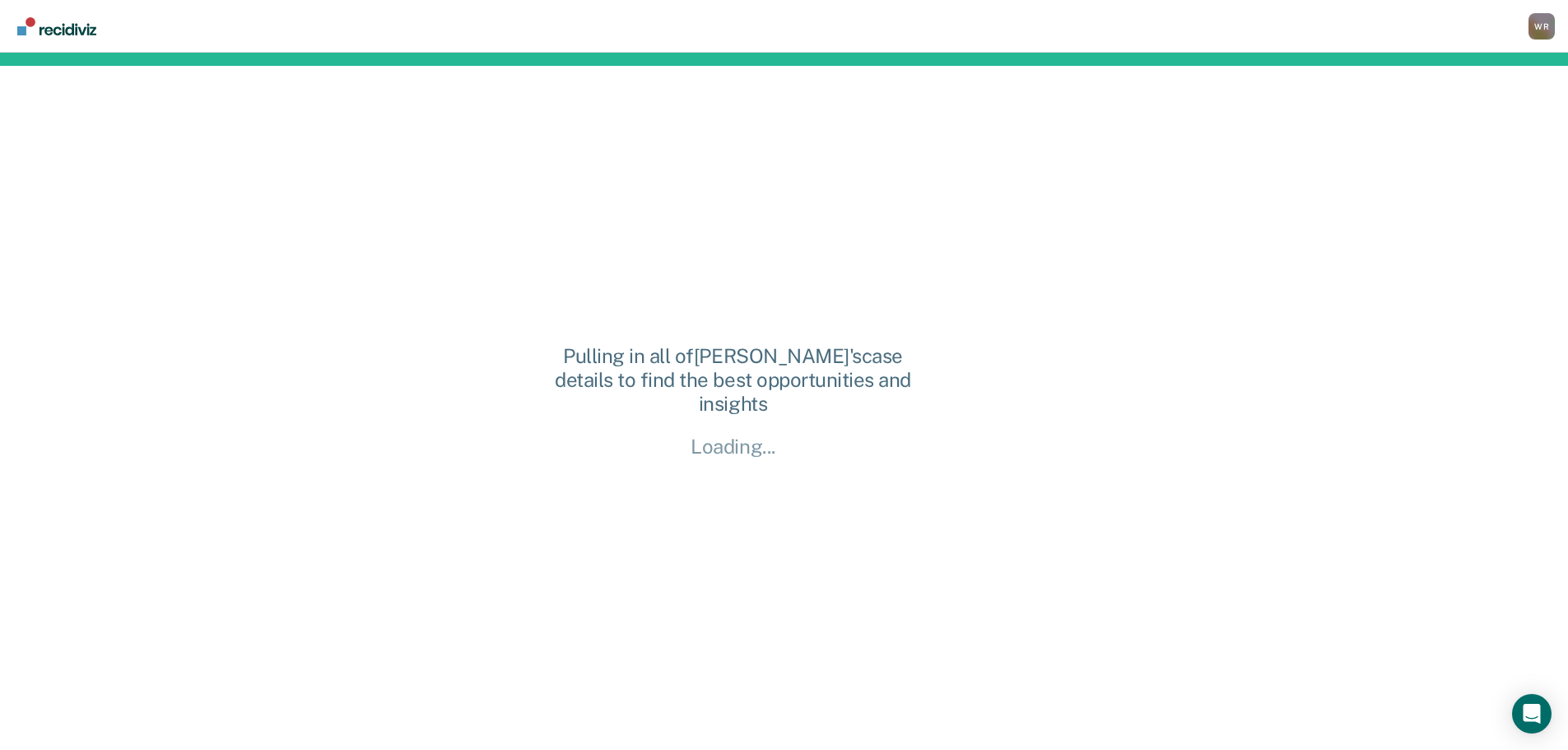
scroll to position [0, 0]
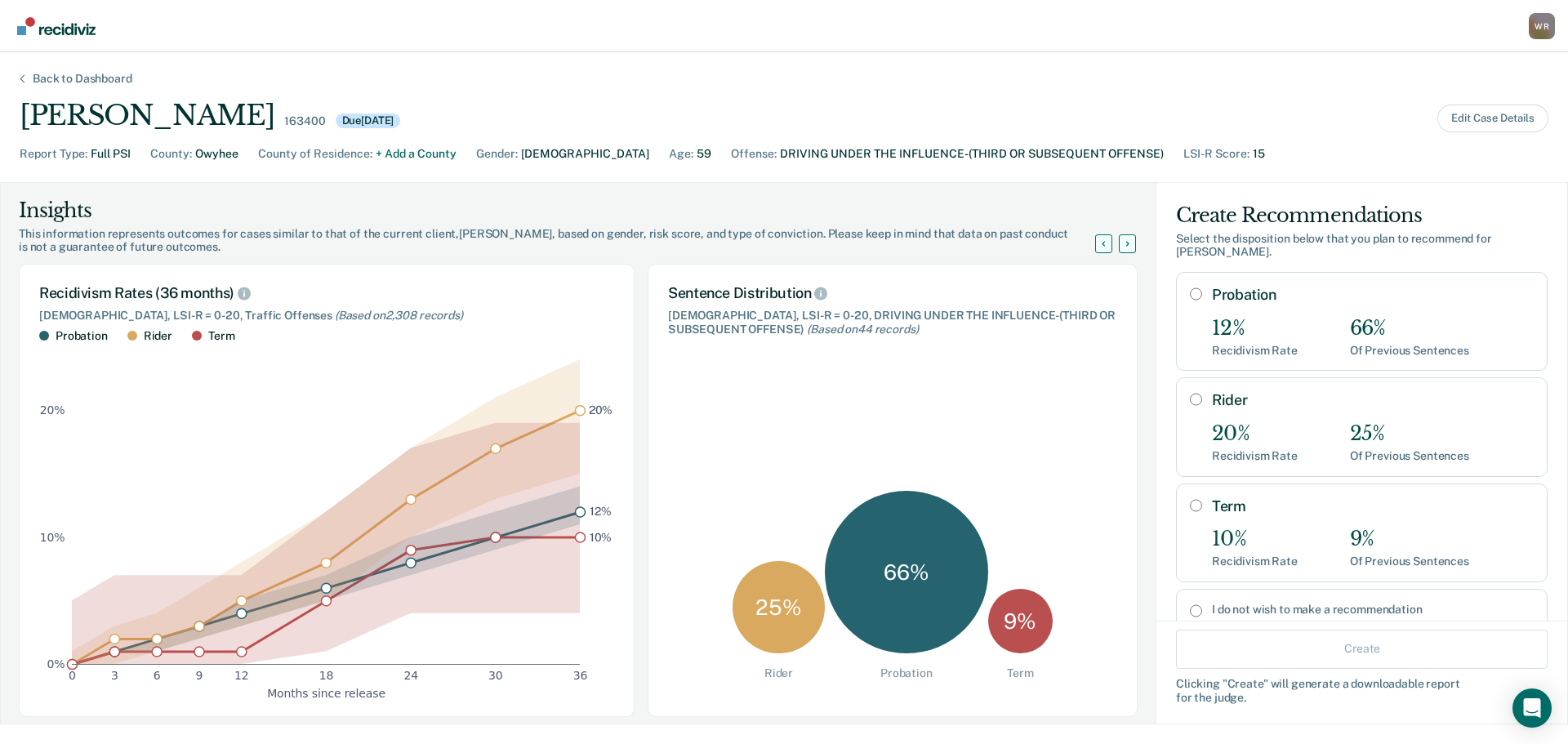
click at [1219, 293] on label "Probation" at bounding box center [1373, 295] width 322 height 18
click at [1203, 293] on input "Probation" at bounding box center [1196, 294] width 12 height 13
radio input "true"
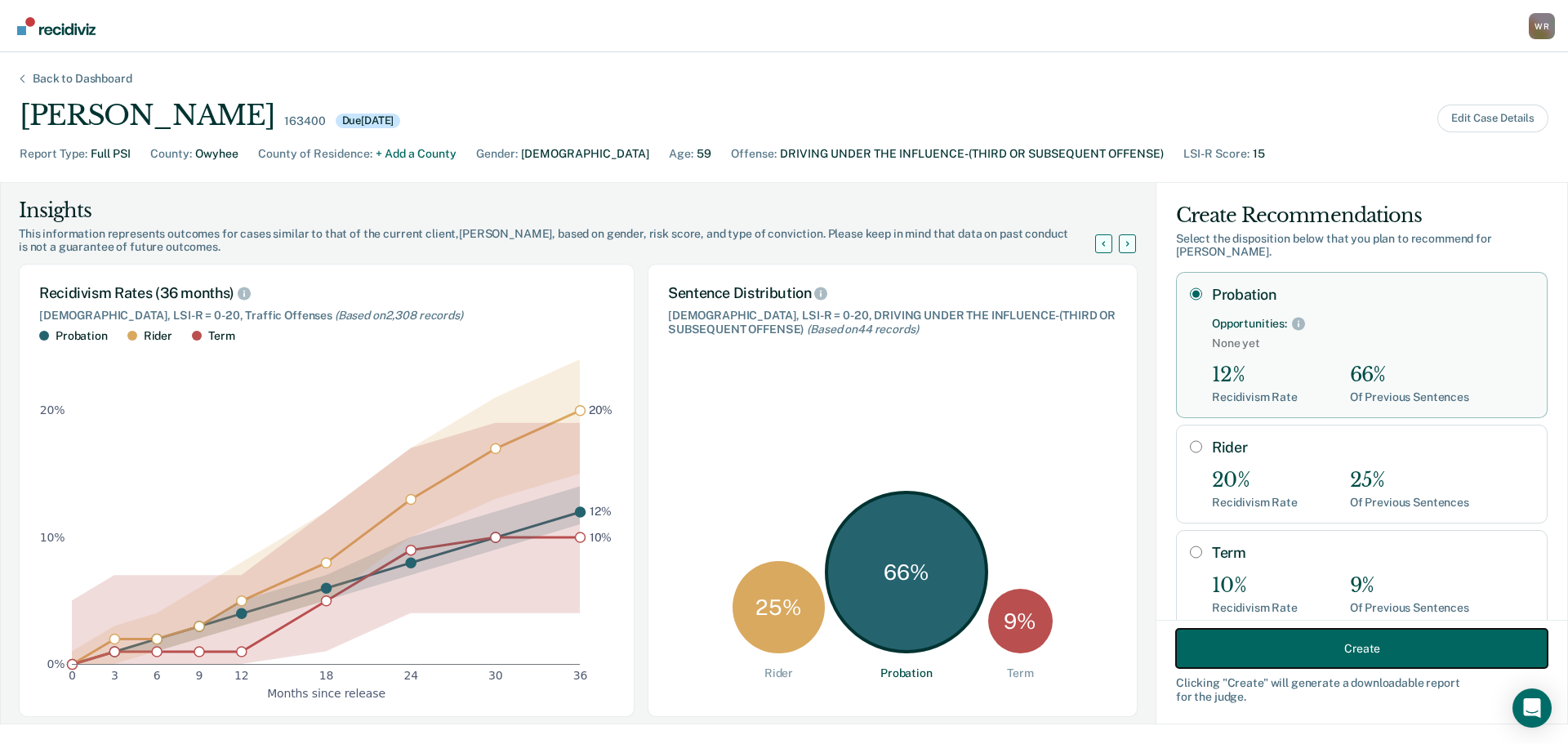
click at [1340, 644] on button "Create" at bounding box center [1362, 648] width 372 height 39
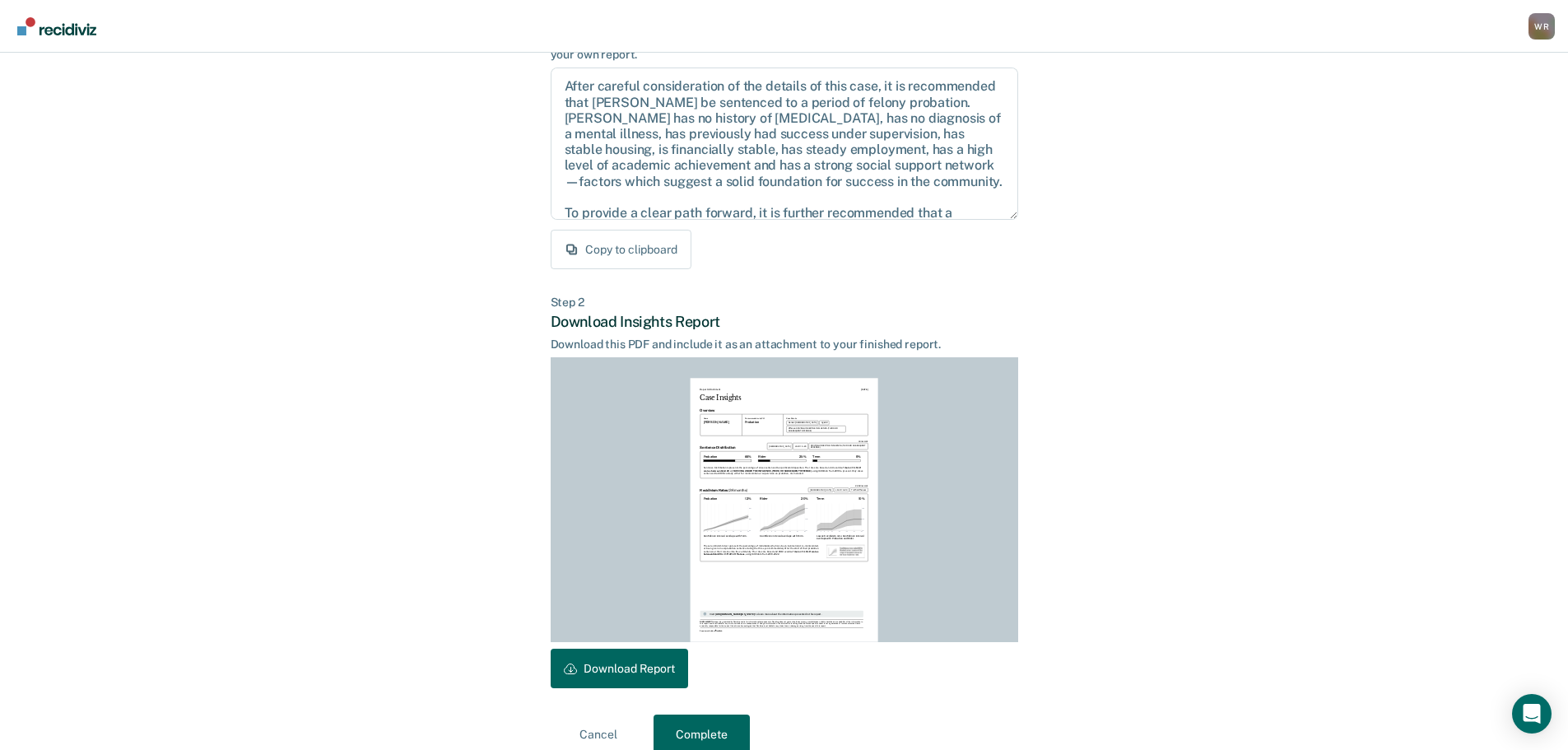
scroll to position [188, 0]
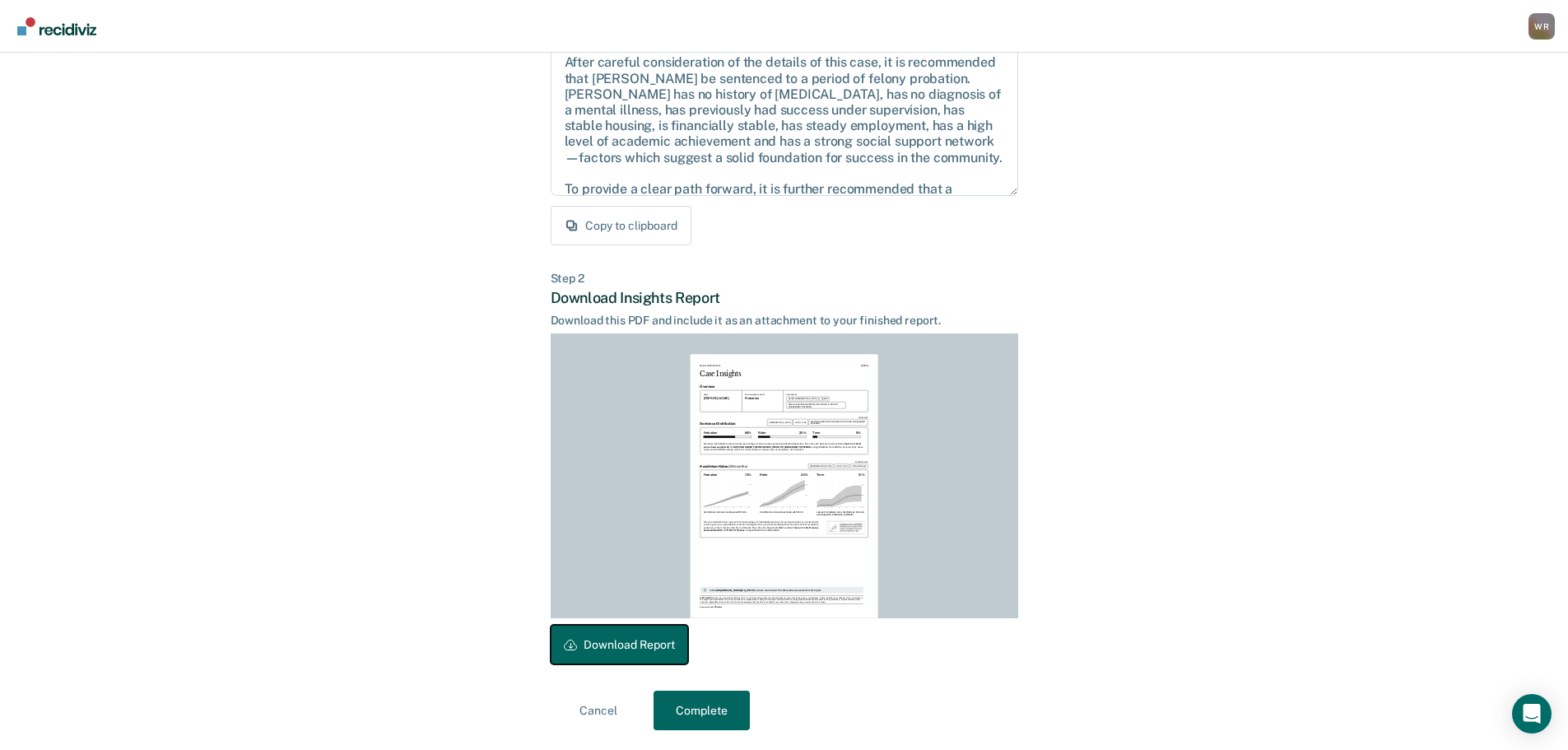
click at [614, 638] on button "Download Report" at bounding box center [620, 644] width 137 height 40
click at [697, 708] on button "Complete" at bounding box center [702, 710] width 97 height 40
